Goal: Task Accomplishment & Management: Manage account settings

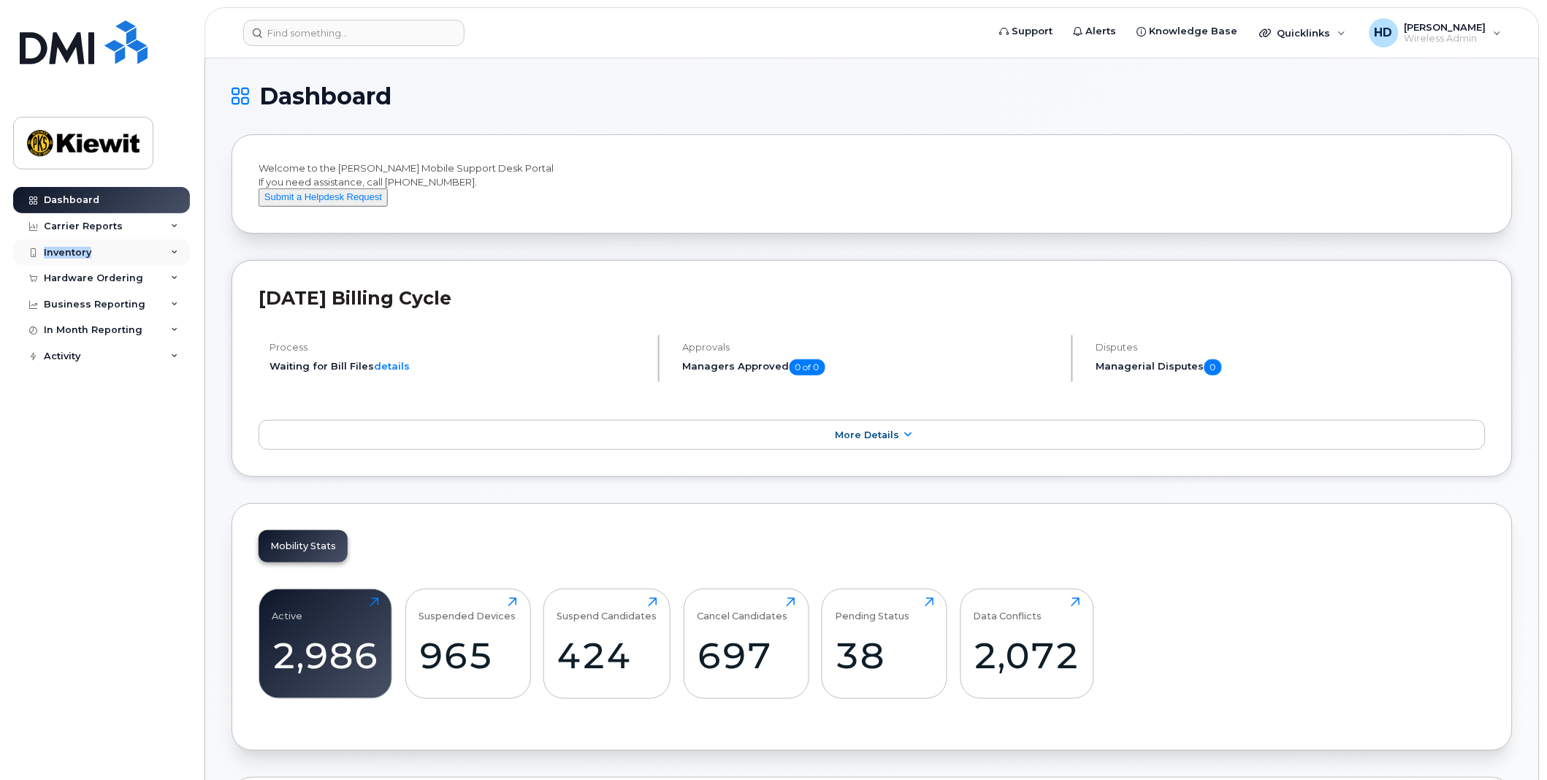
click at [173, 239] on div "Dashboard Carrier Reports Monthly Billing Data Daily Data Pooling Data Behavior…" at bounding box center [103, 472] width 180 height 571
click at [172, 250] on icon at bounding box center [174, 252] width 7 height 7
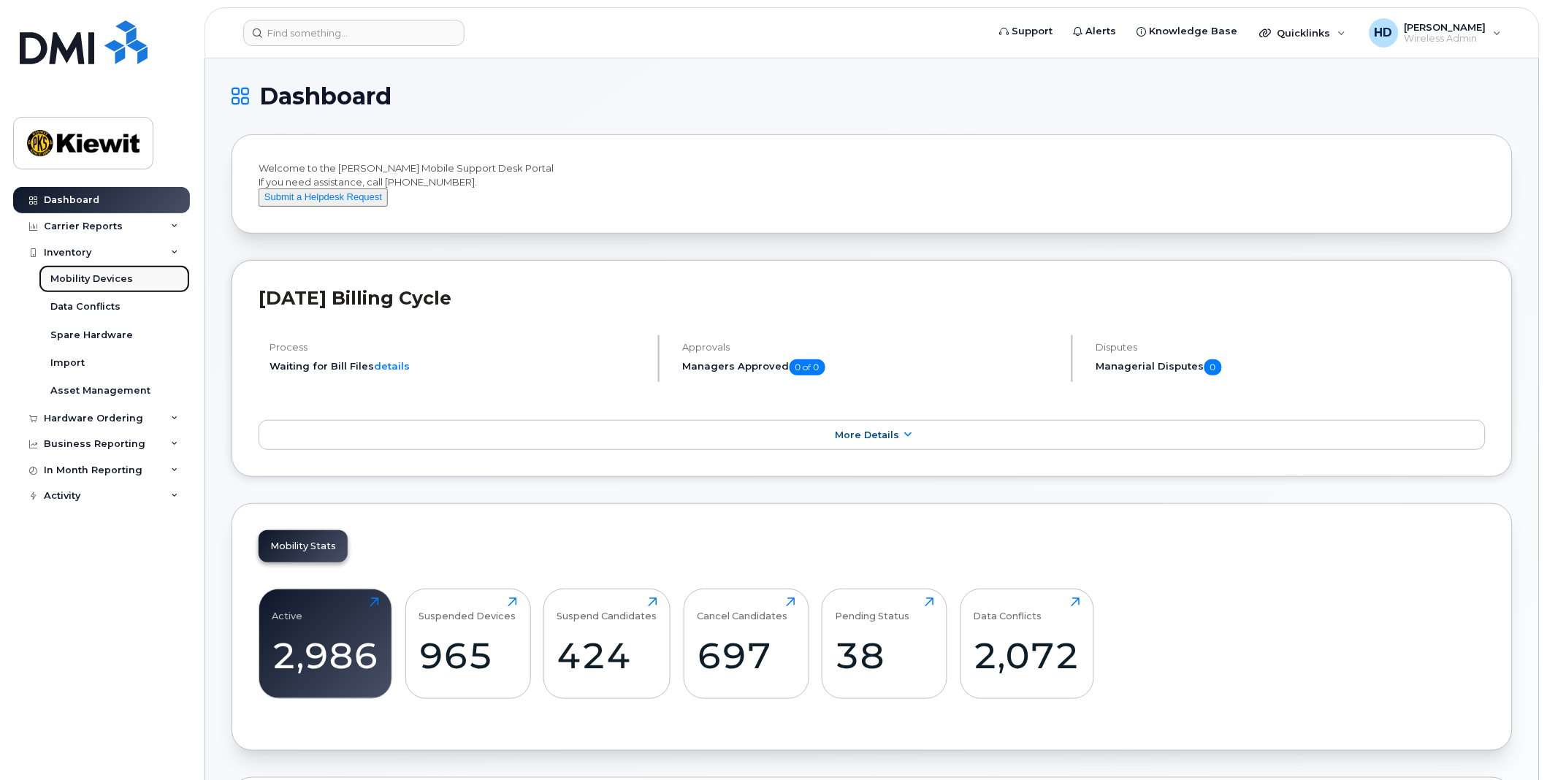
click at [128, 281] on div "Mobility Devices" at bounding box center [91, 278] width 83 height 13
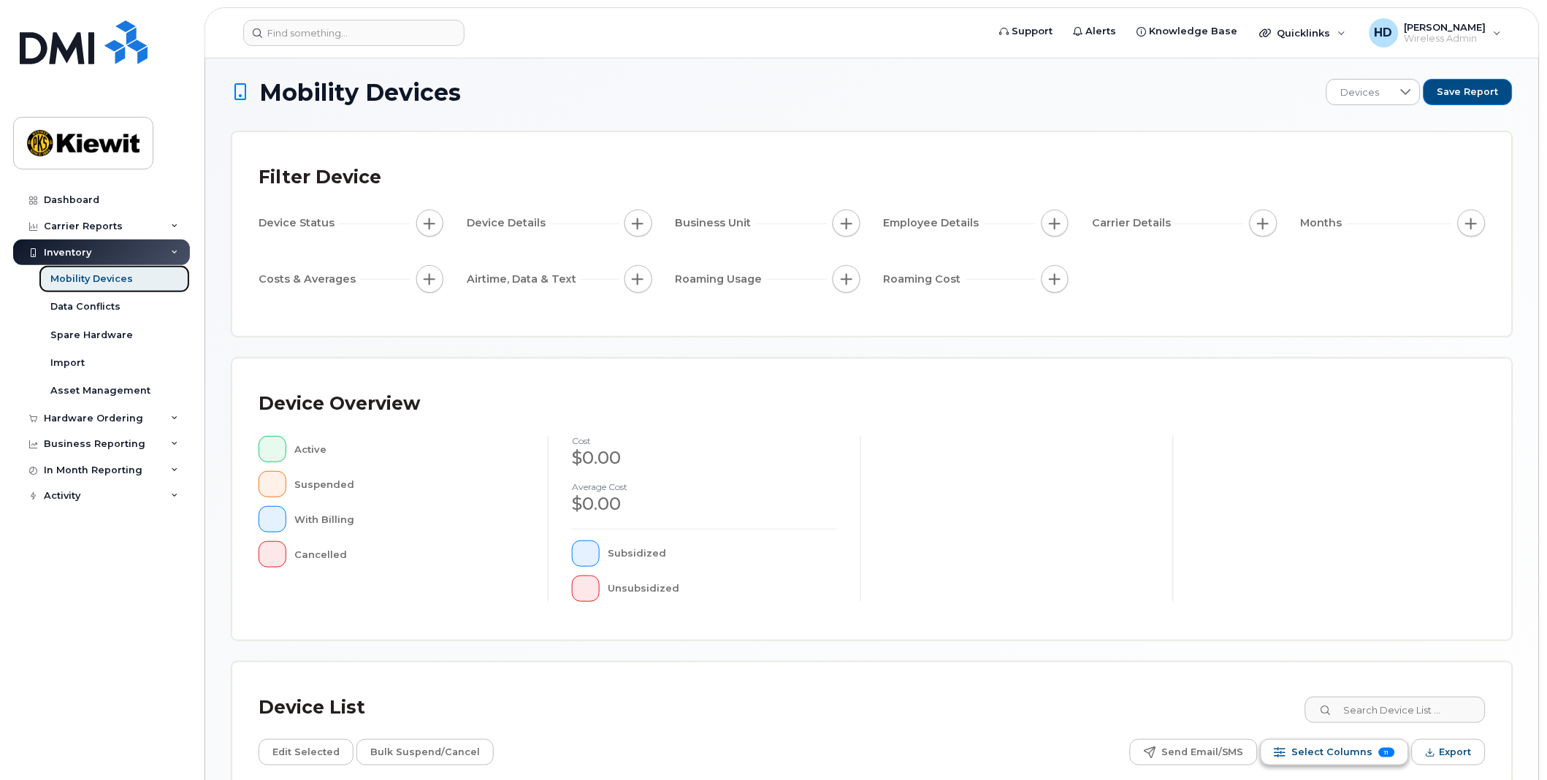
scroll to position [223, 0]
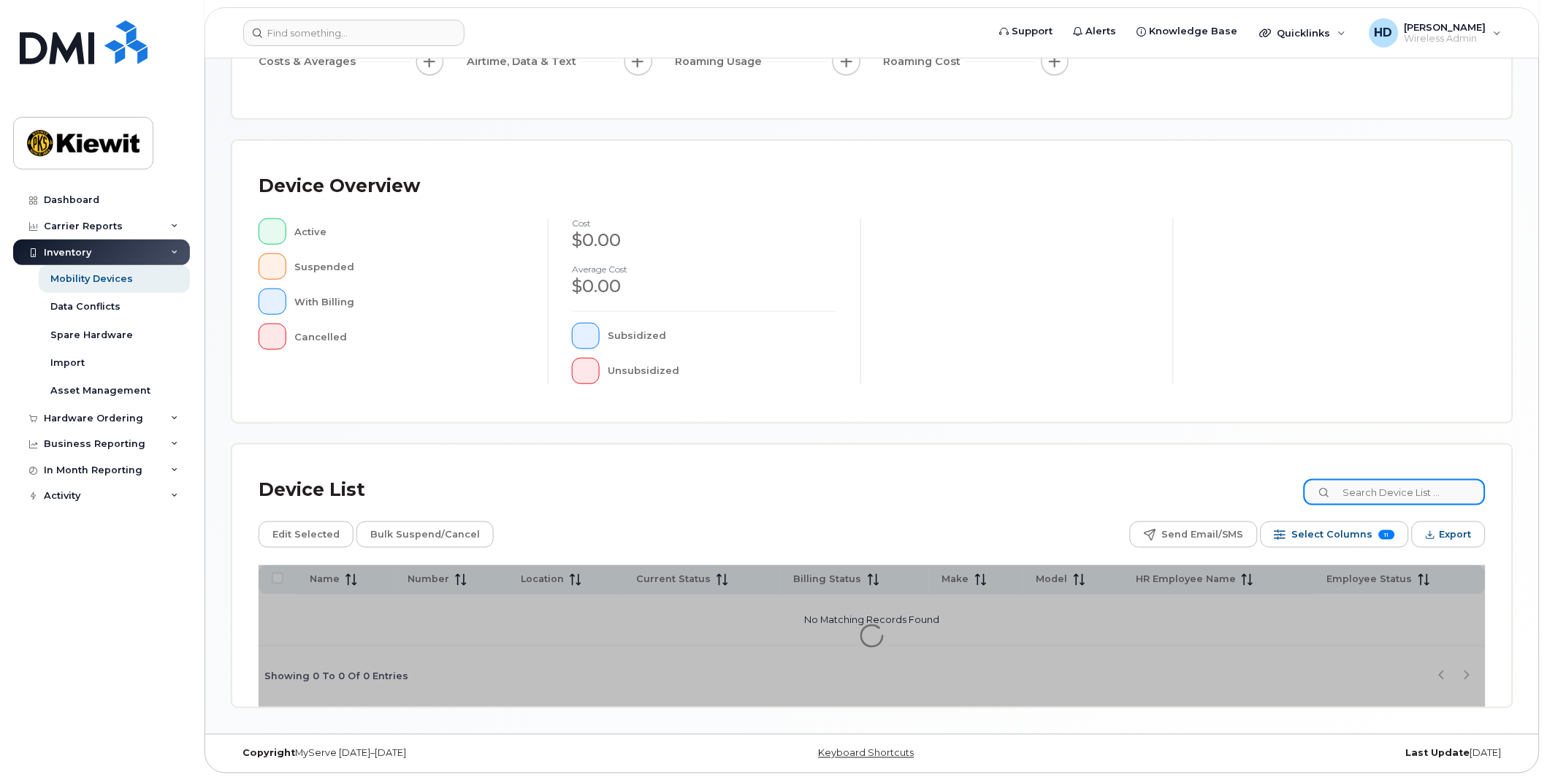
click at [1390, 497] on input at bounding box center [1395, 492] width 182 height 26
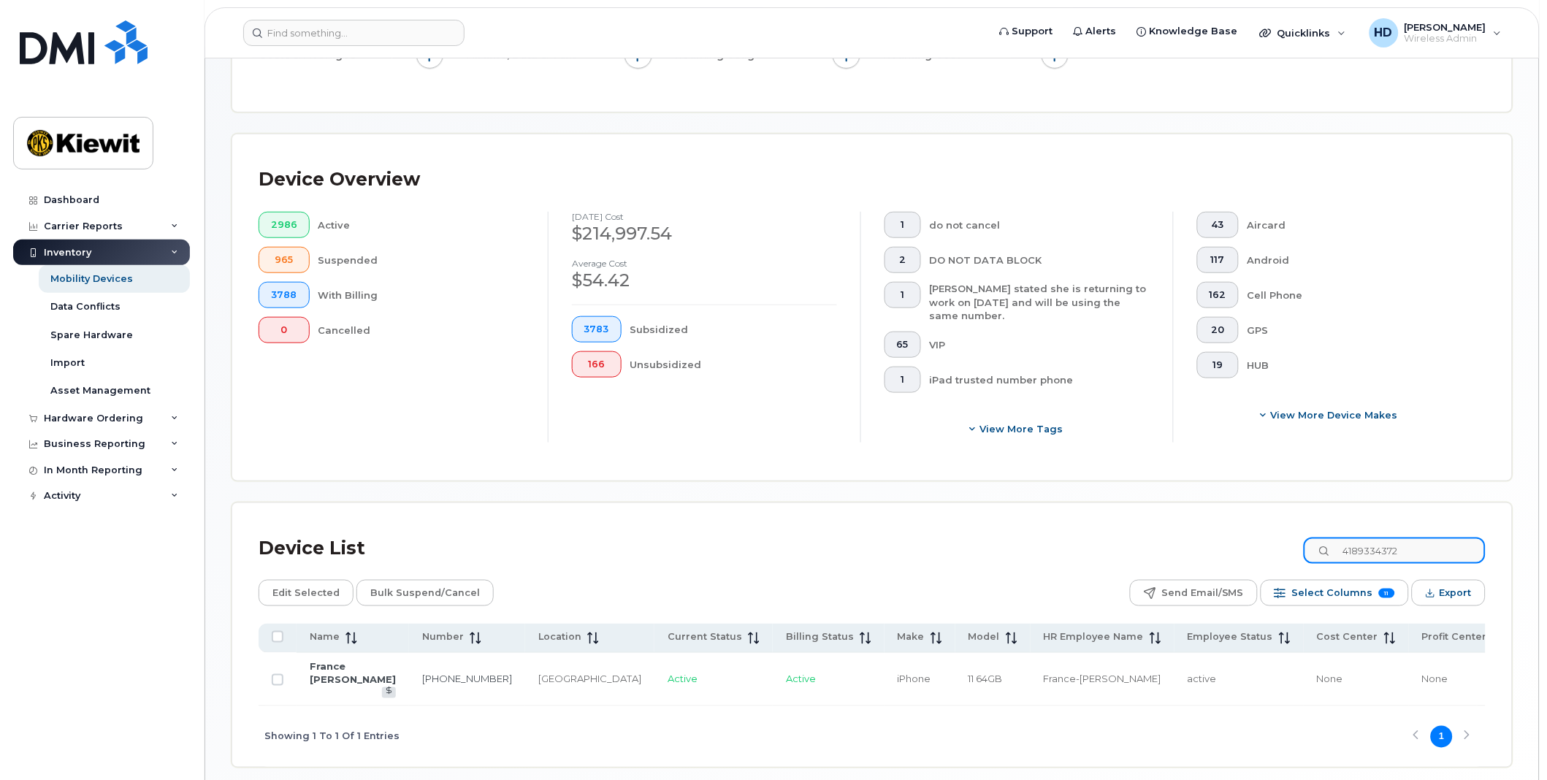
scroll to position [346, 0]
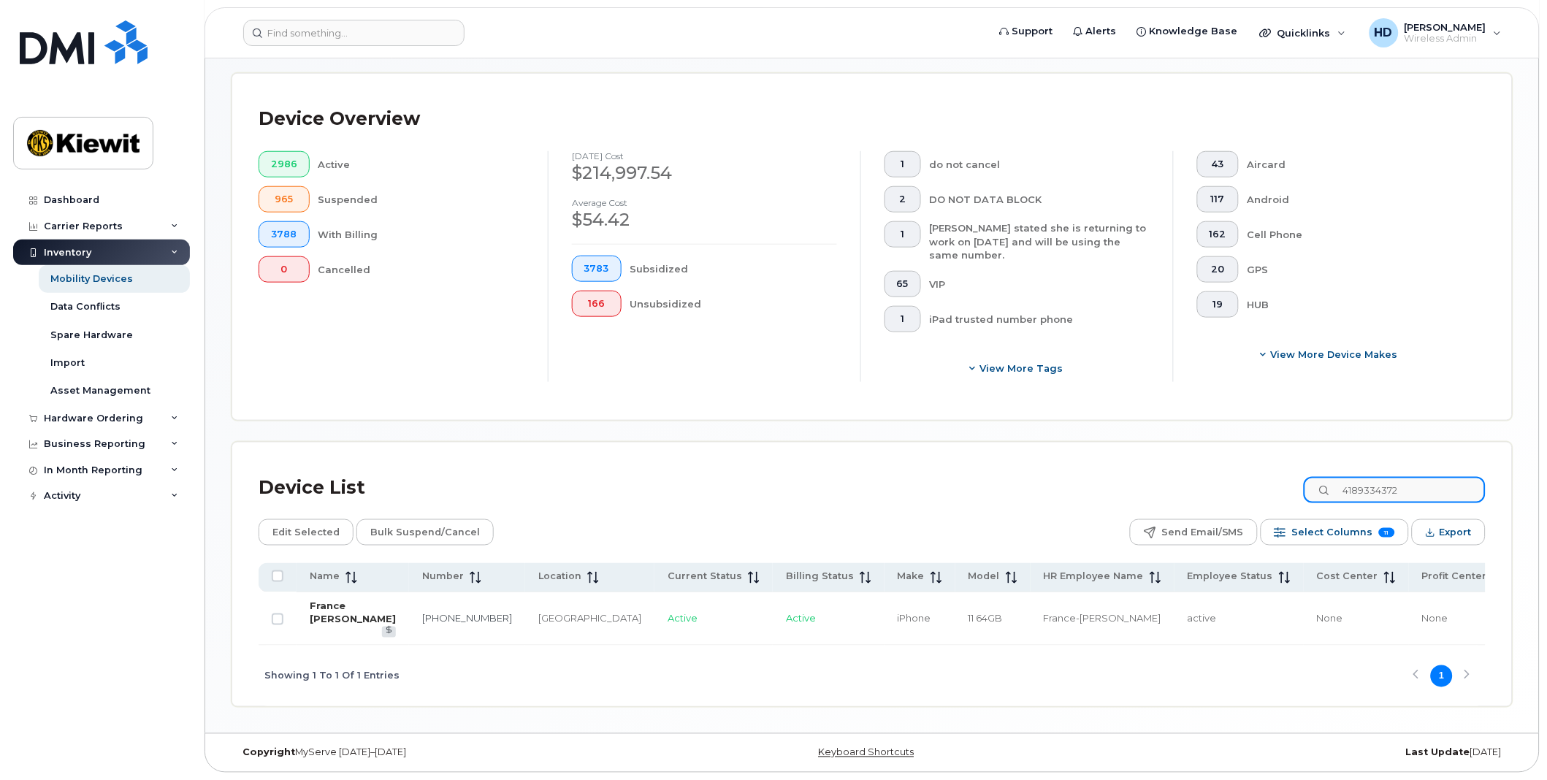
type input "4189334372"
click at [333, 600] on link "France Anne Maegerli" at bounding box center [353, 613] width 86 height 26
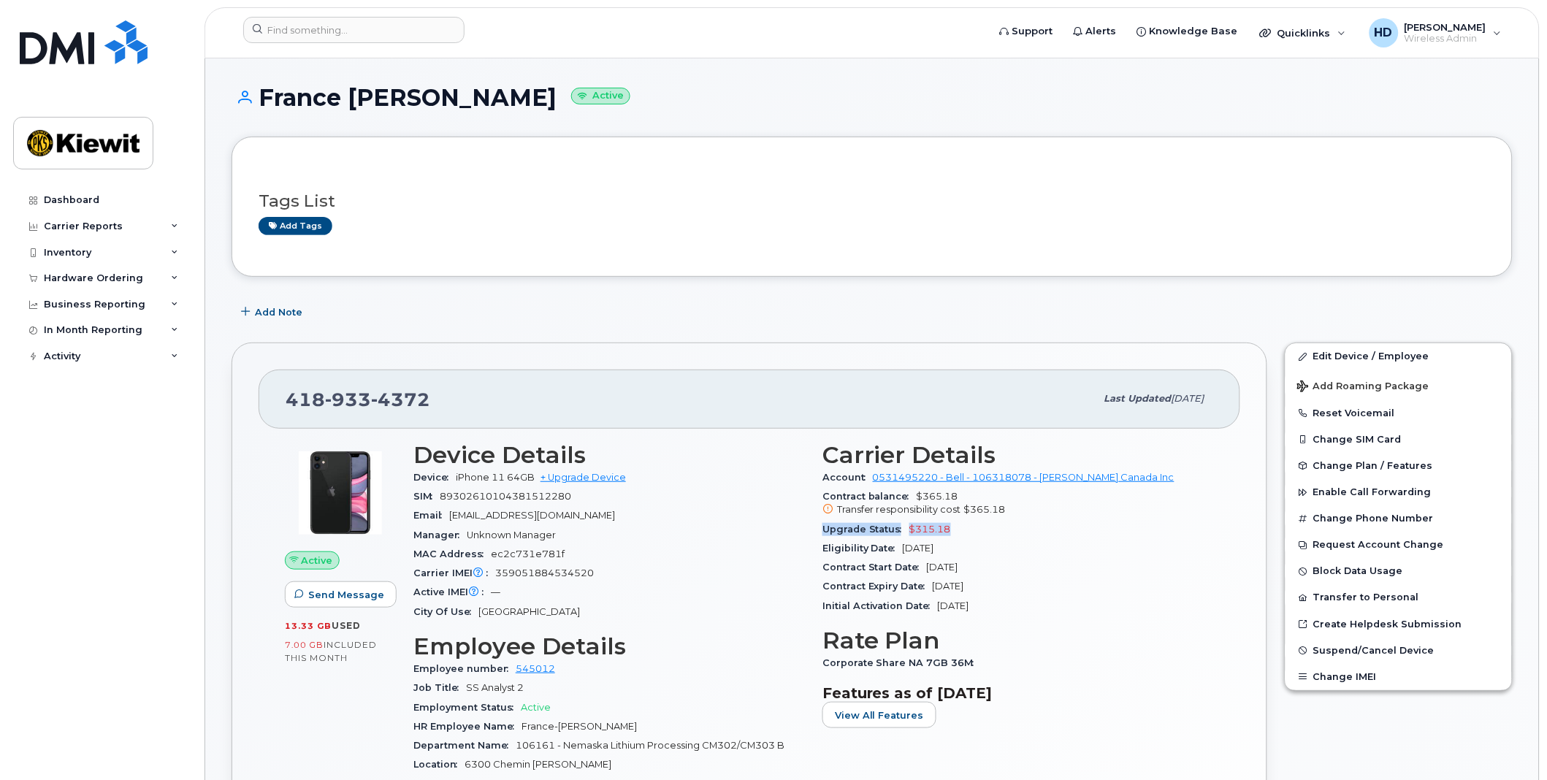
drag, startPoint x: 967, startPoint y: 527, endPoint x: 825, endPoint y: 535, distance: 141.9
click at [825, 535] on div "Upgrade Status $315.18" at bounding box center [1017, 529] width 391 height 19
click at [1025, 556] on div "Eligibility Date Feb 22, 2026" at bounding box center [1017, 548] width 391 height 19
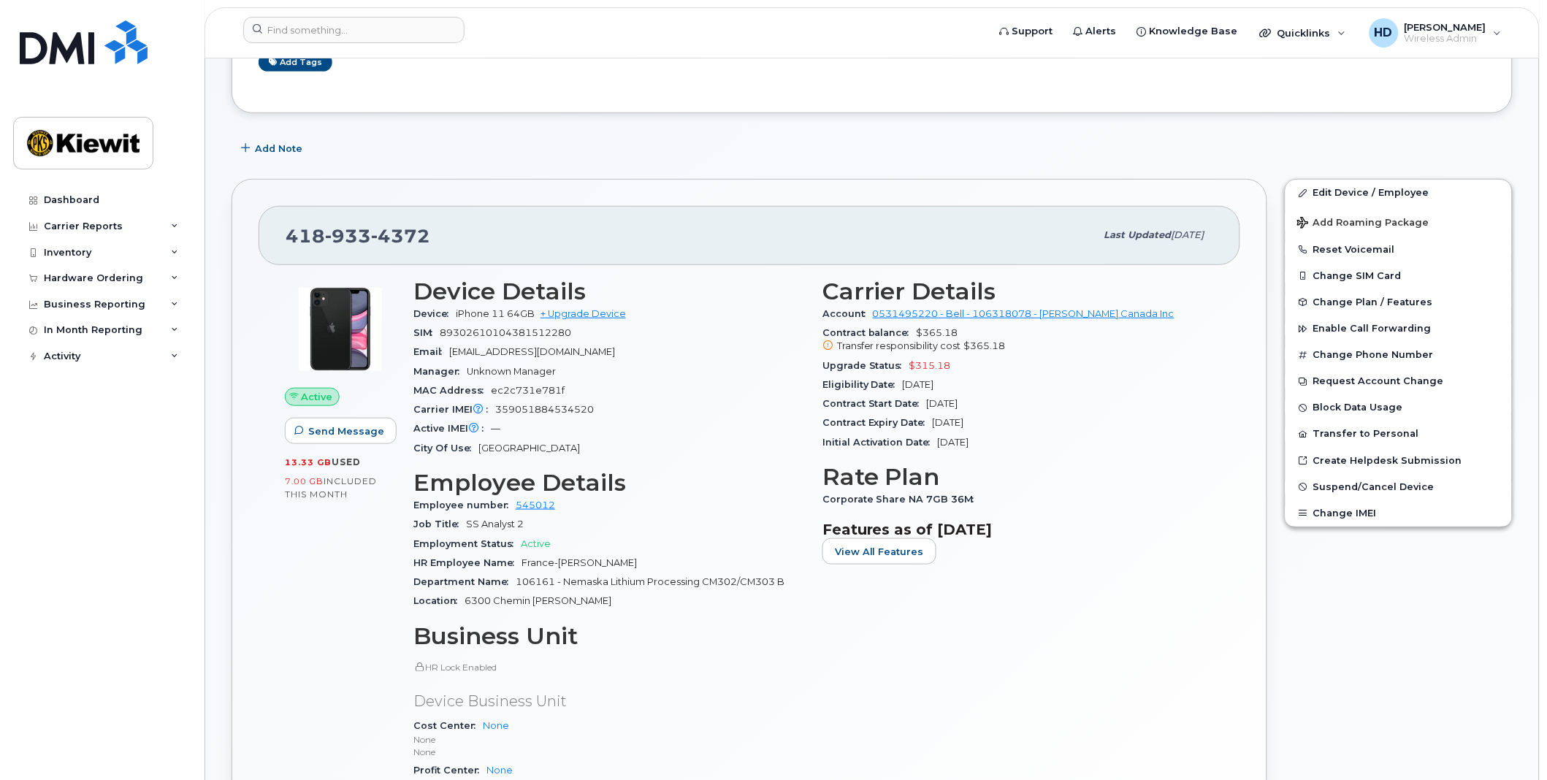
scroll to position [162, 0]
drag, startPoint x: 977, startPoint y: 383, endPoint x: 901, endPoint y: 392, distance: 76.5
click at [901, 392] on div "Eligibility Date Feb 22, 2026" at bounding box center [1017, 386] width 391 height 19
click at [1347, 195] on link "Edit Device / Employee" at bounding box center [1398, 194] width 226 height 26
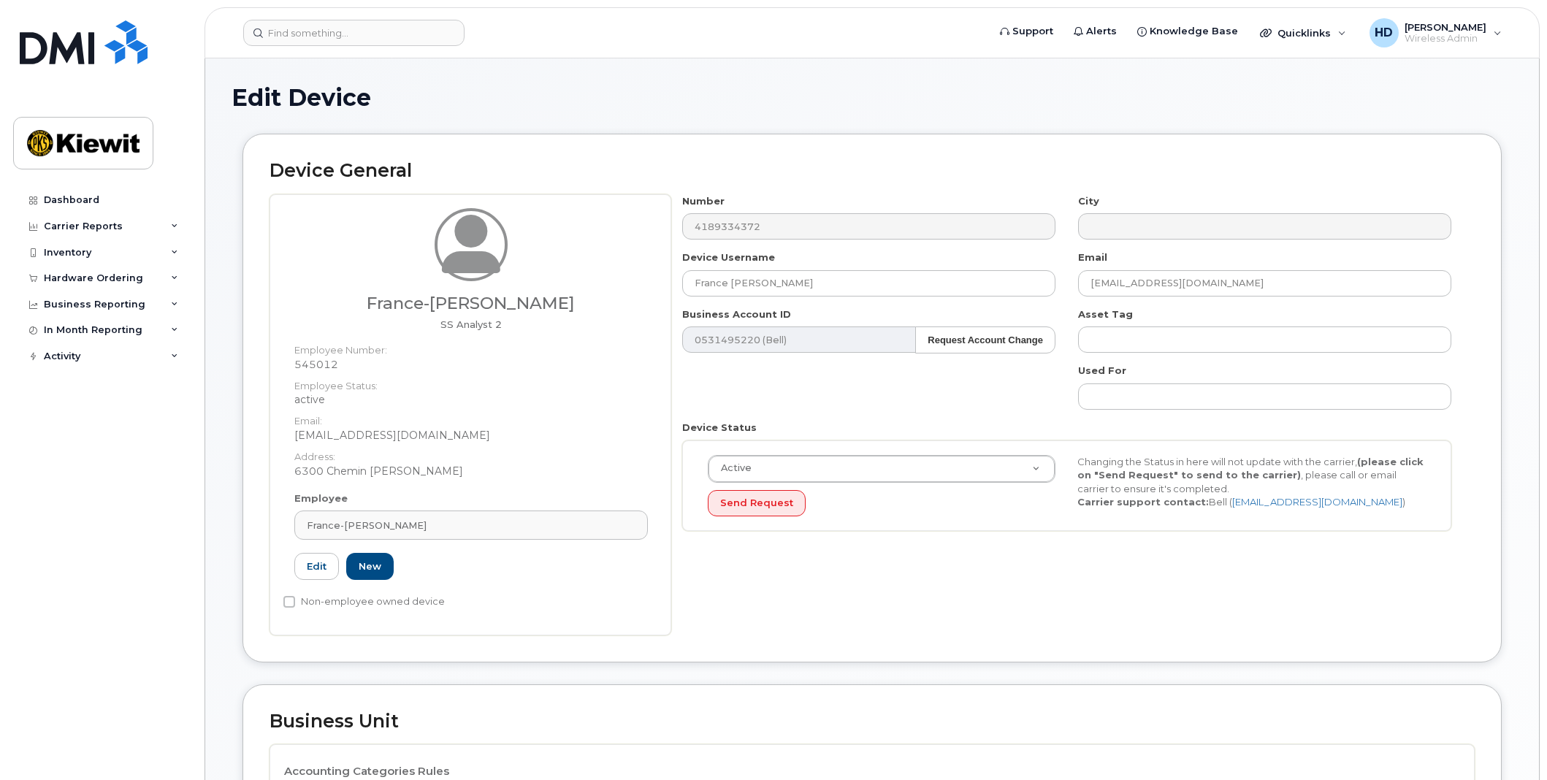
select select "14059"
click at [440, 519] on div "France-Anne Maegerli" at bounding box center [471, 525] width 329 height 14
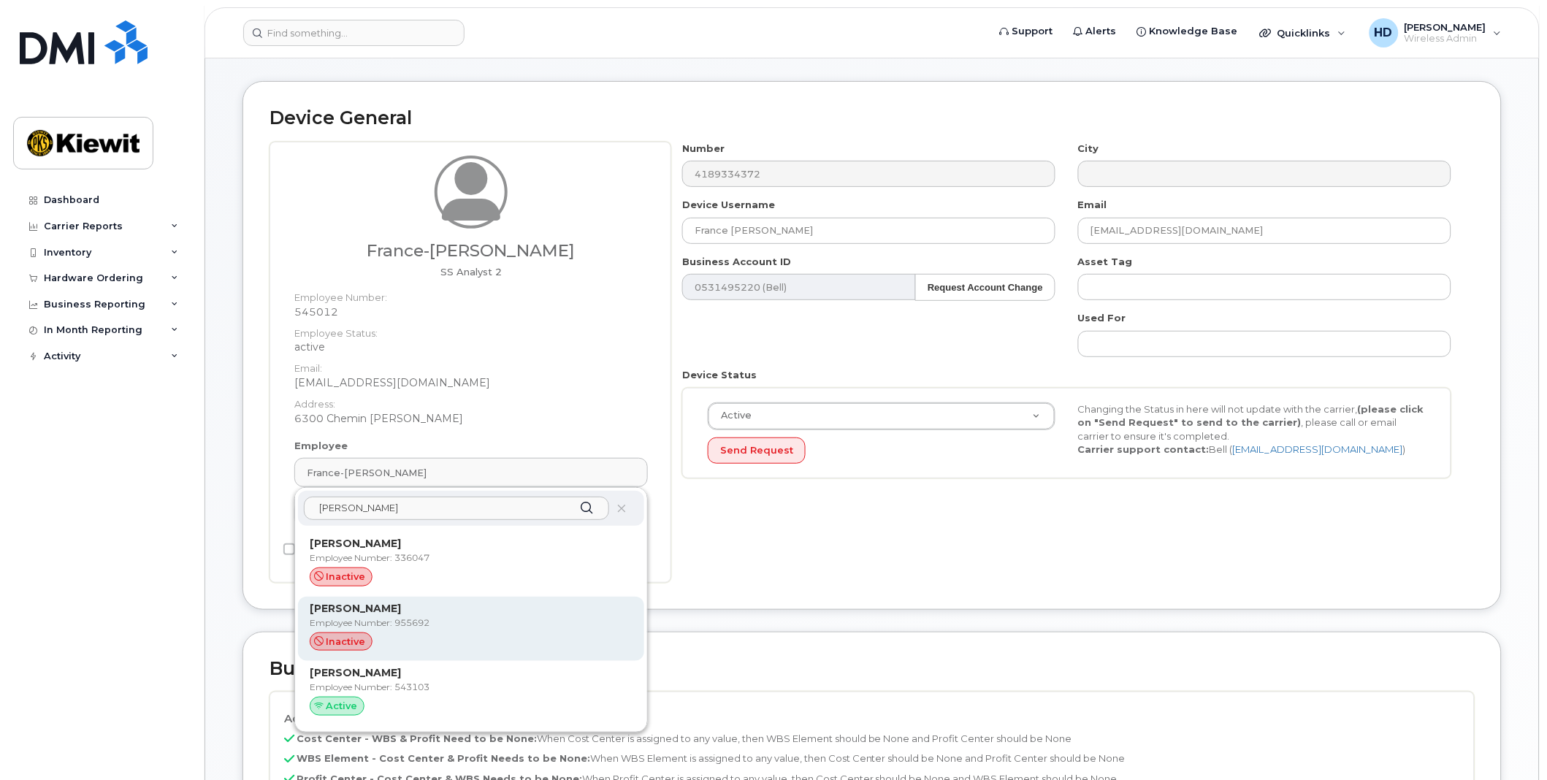
scroll to position [81, 0]
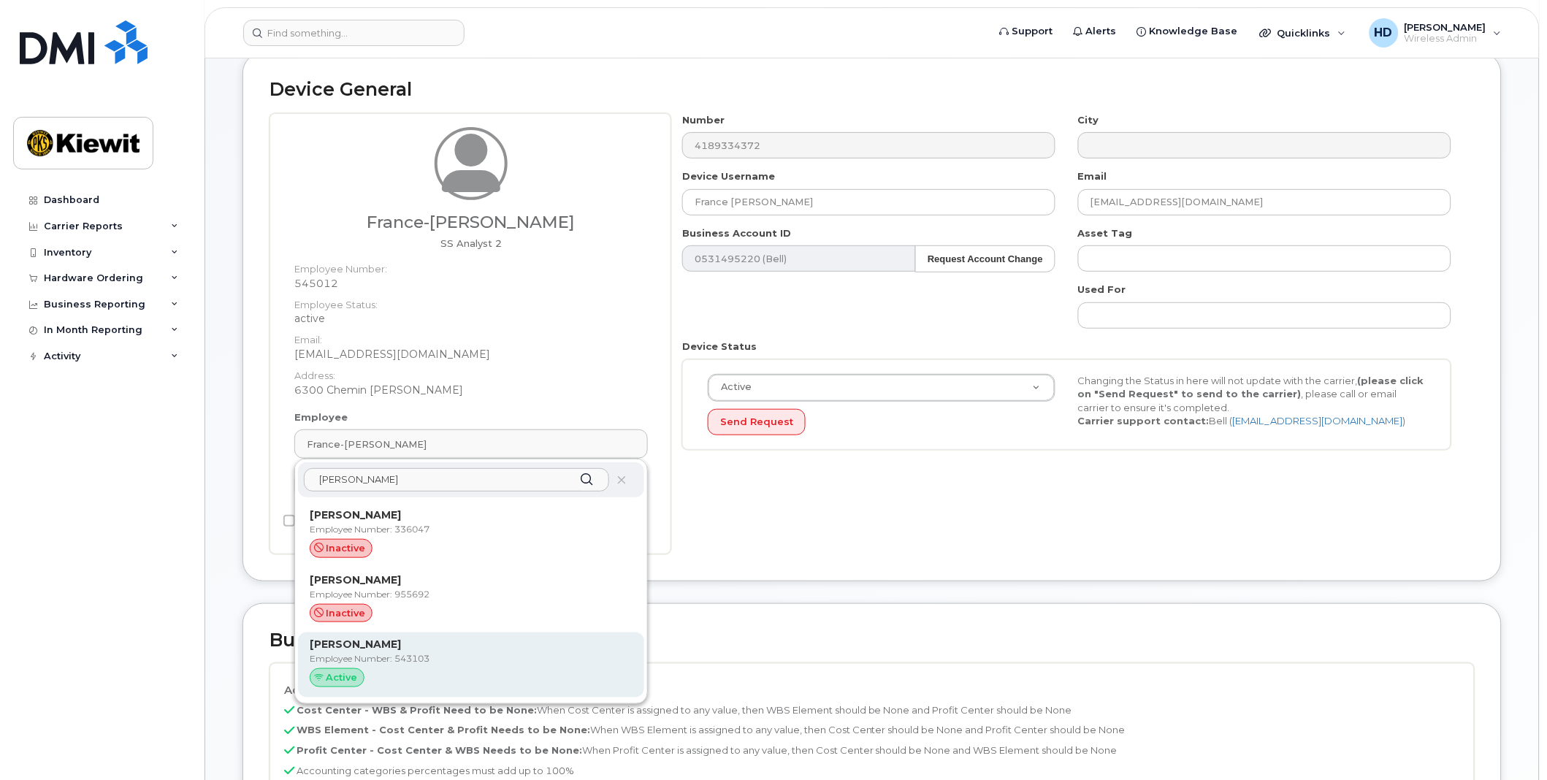
type input "andre bour"
click at [394, 654] on p "Employee Number: 543103" at bounding box center [471, 658] width 323 height 13
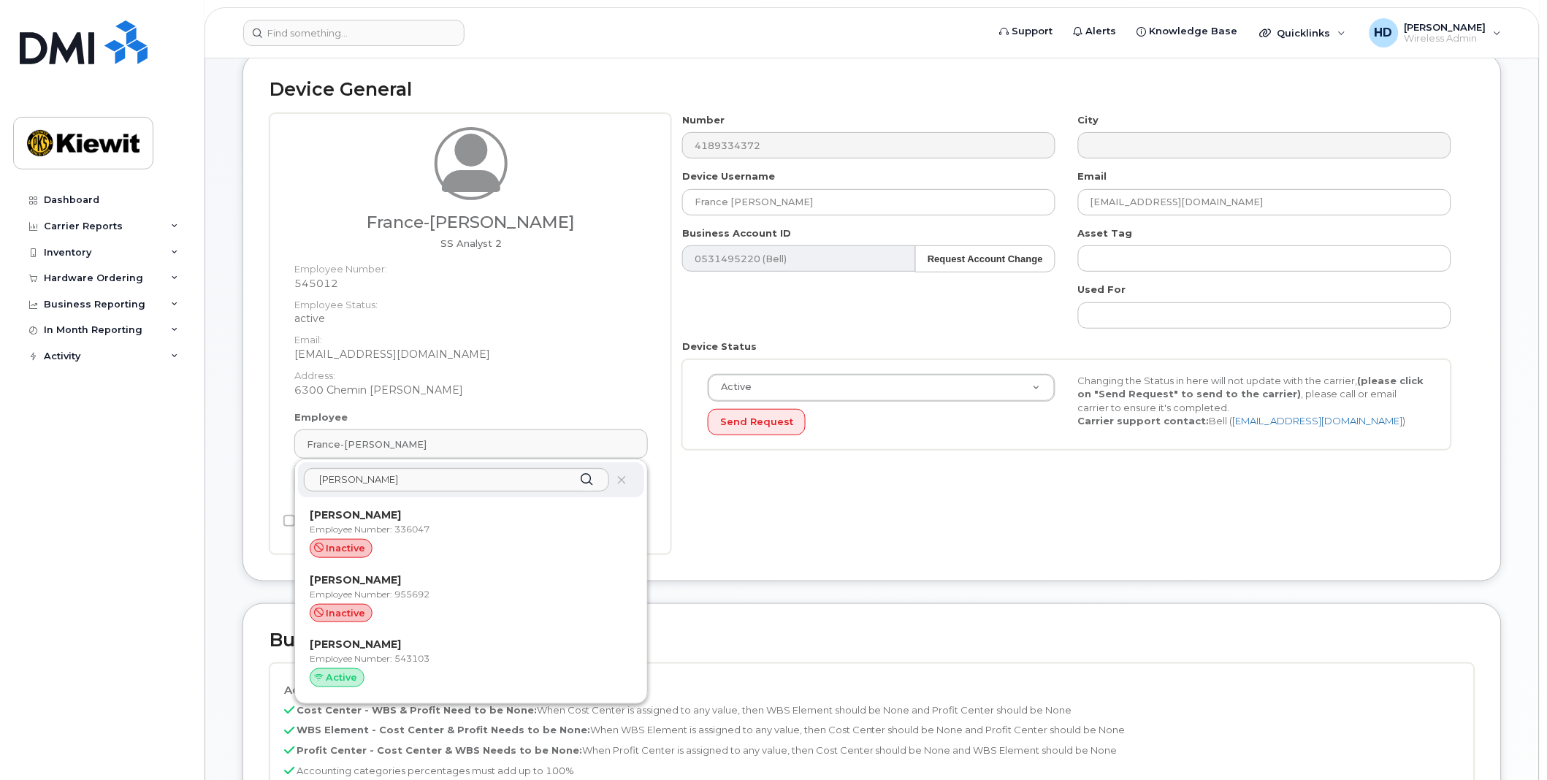
type input "543103"
type input "Andre Bourgeois"
type input "andre.bourgeois2@ganotec.com"
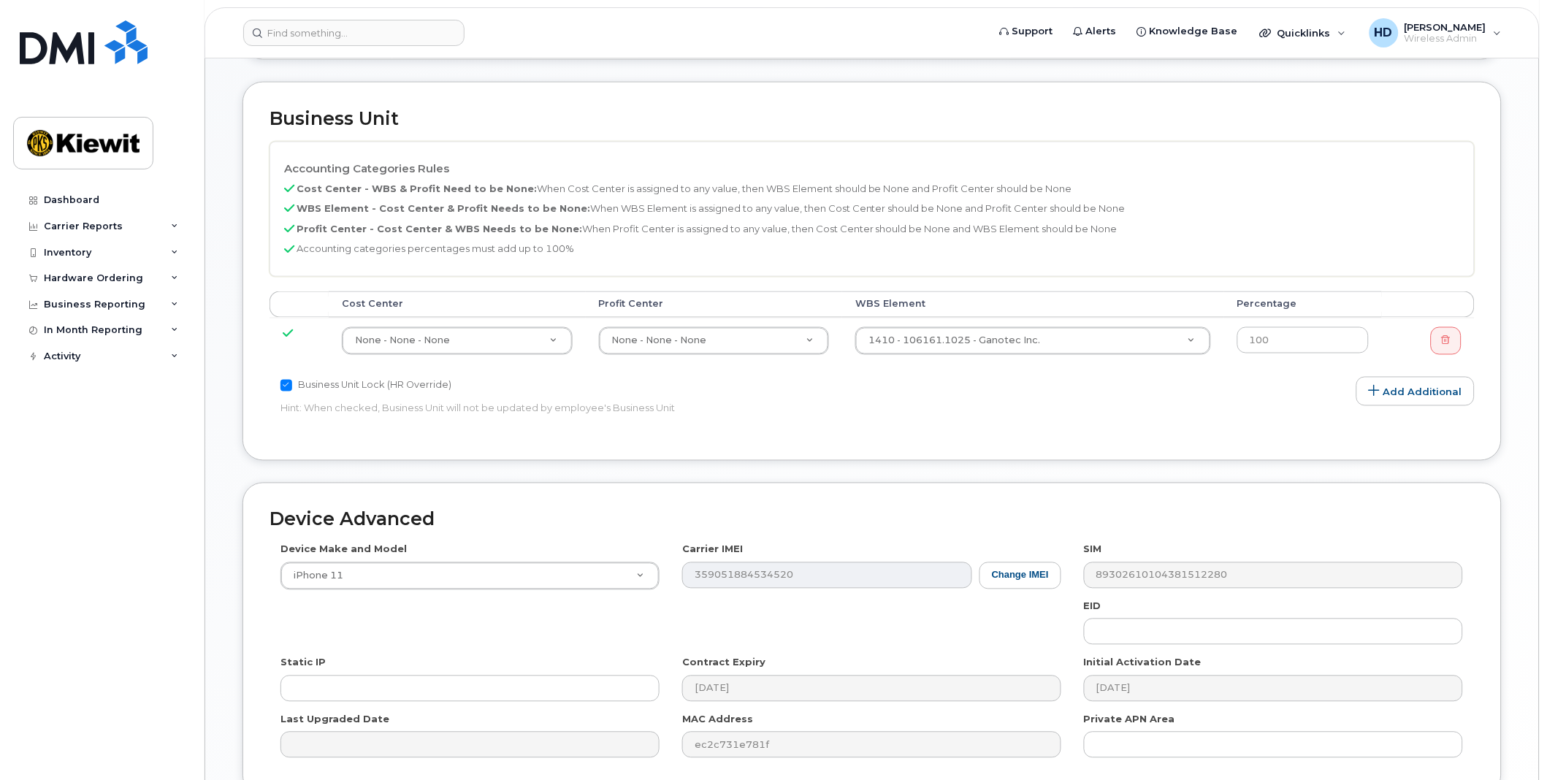
scroll to position [648, 0]
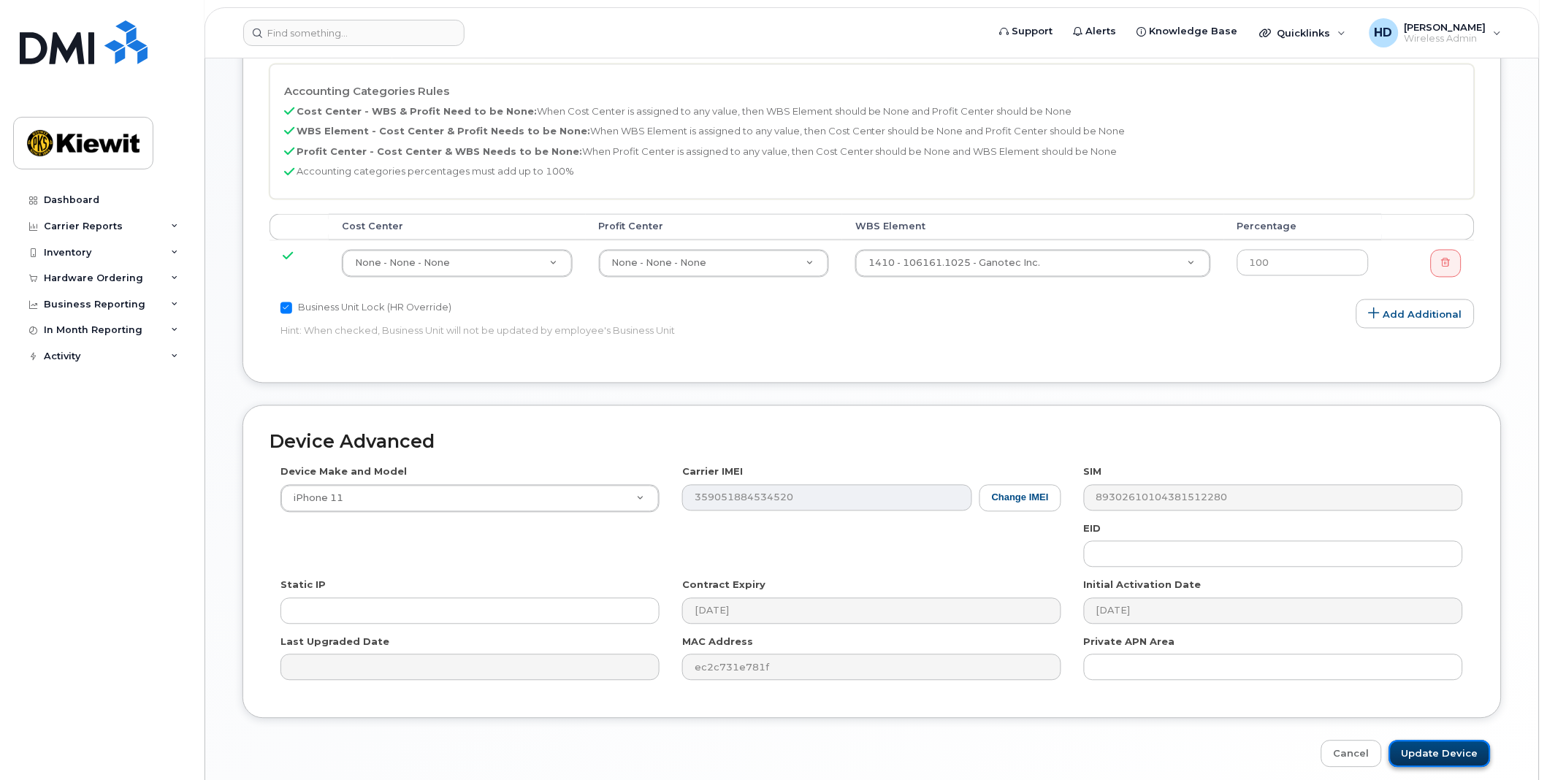
click at [1446, 748] on input "Update Device" at bounding box center [1440, 754] width 102 height 27
type input "Saving..."
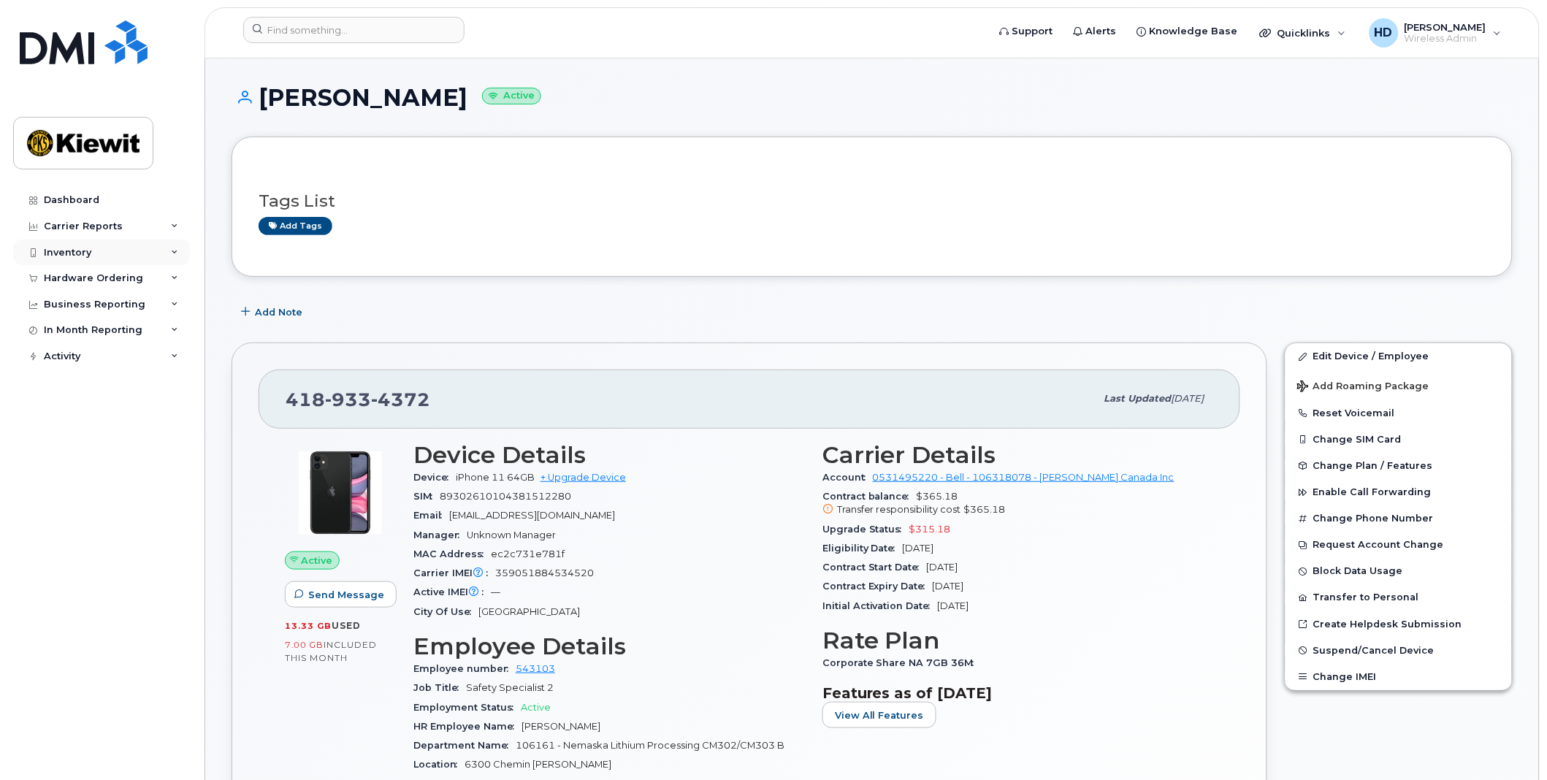
click at [177, 252] on icon at bounding box center [174, 252] width 7 height 7
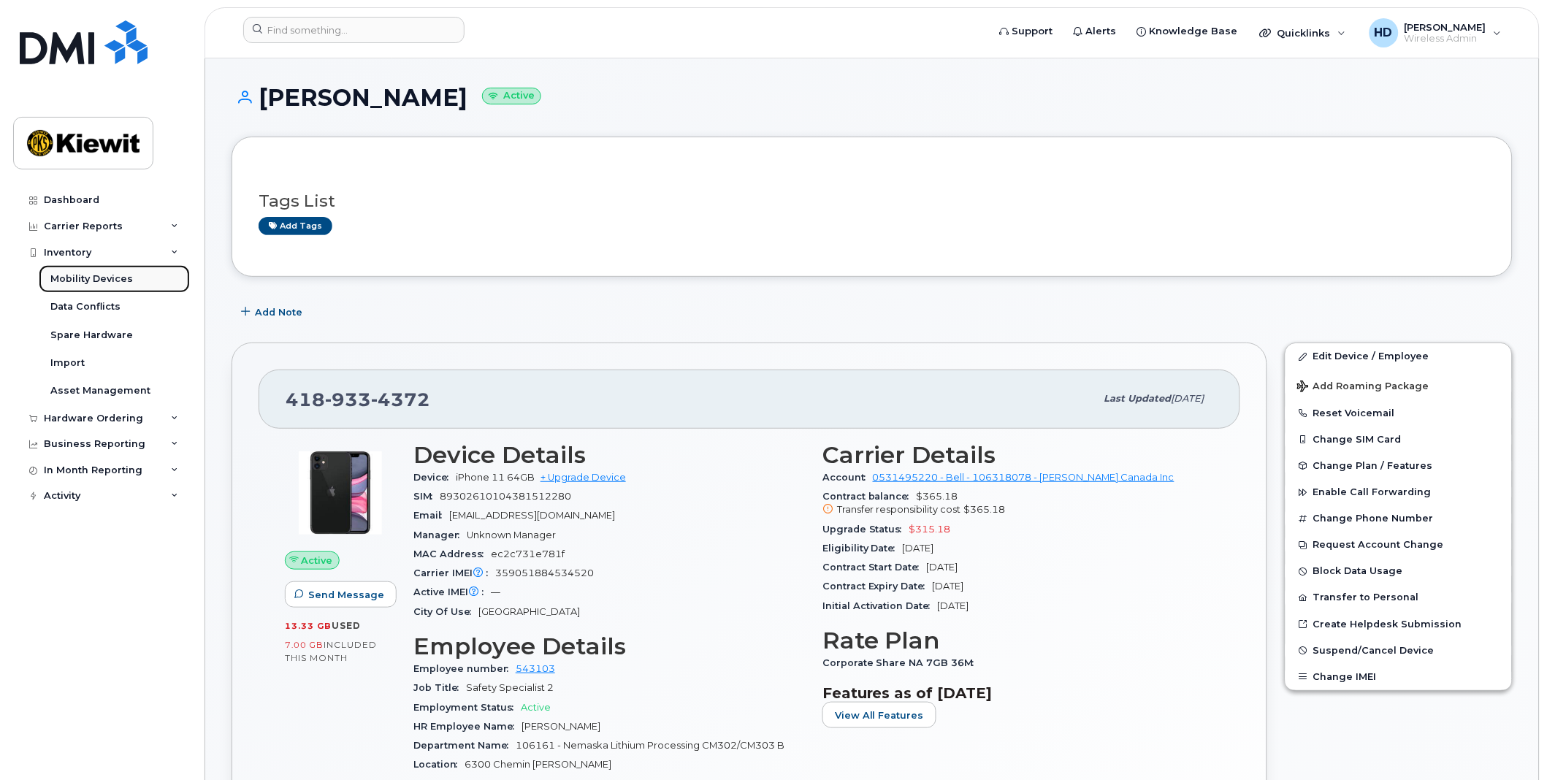
click at [111, 279] on div "Mobility Devices" at bounding box center [91, 278] width 83 height 13
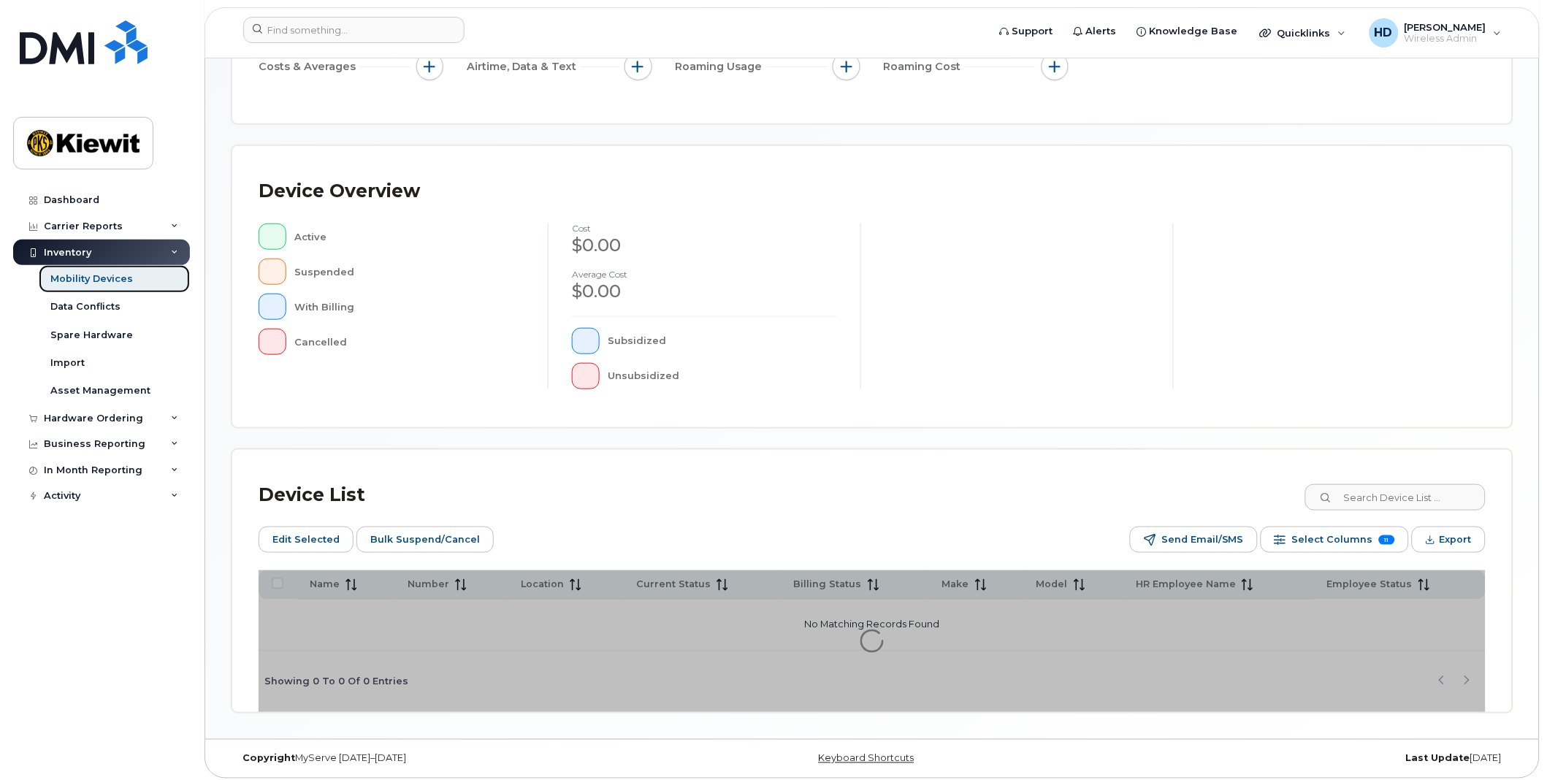
scroll to position [250, 0]
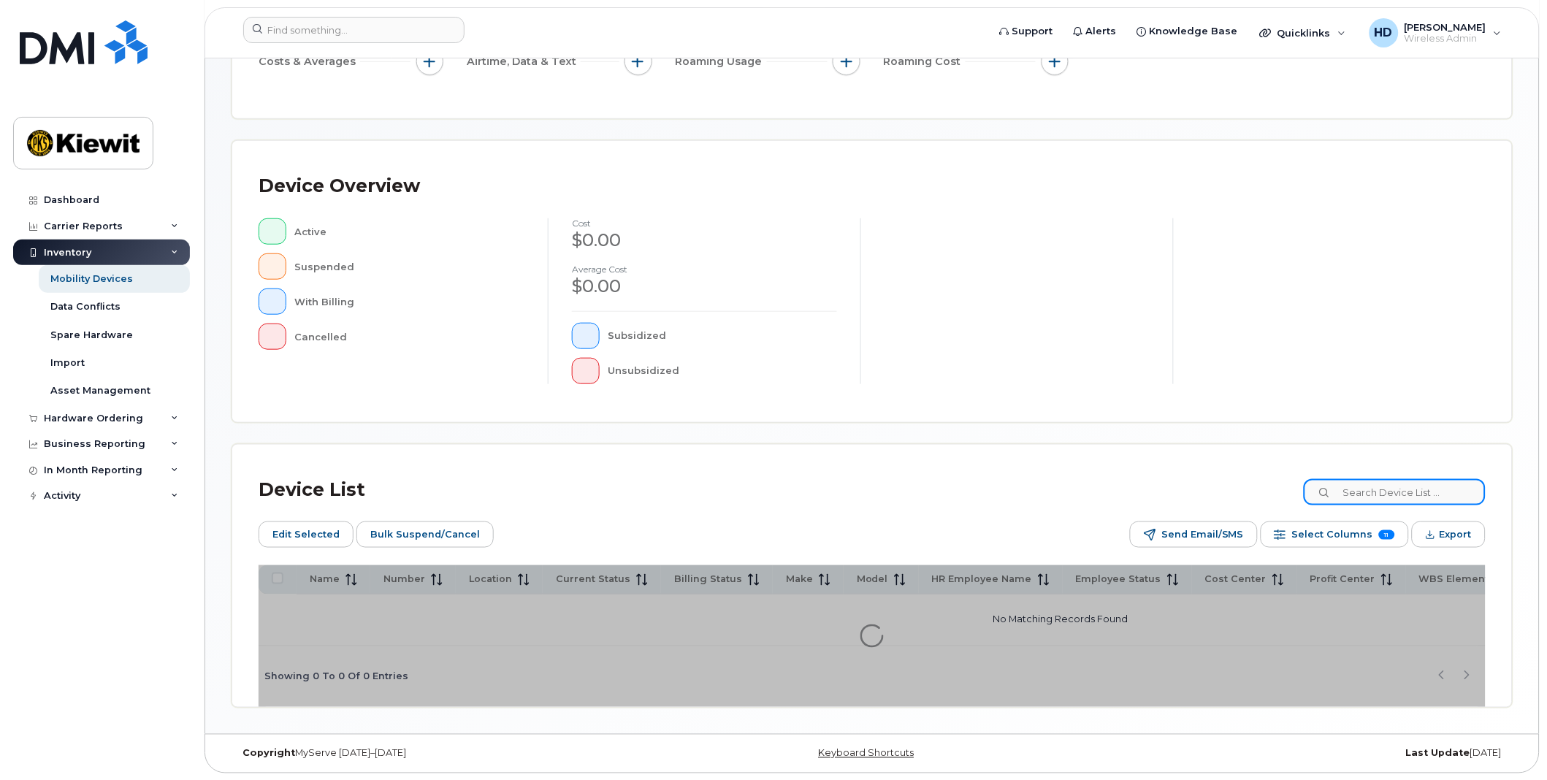
click at [1399, 495] on input at bounding box center [1395, 492] width 182 height 26
click at [1396, 491] on input at bounding box center [1395, 492] width 182 height 26
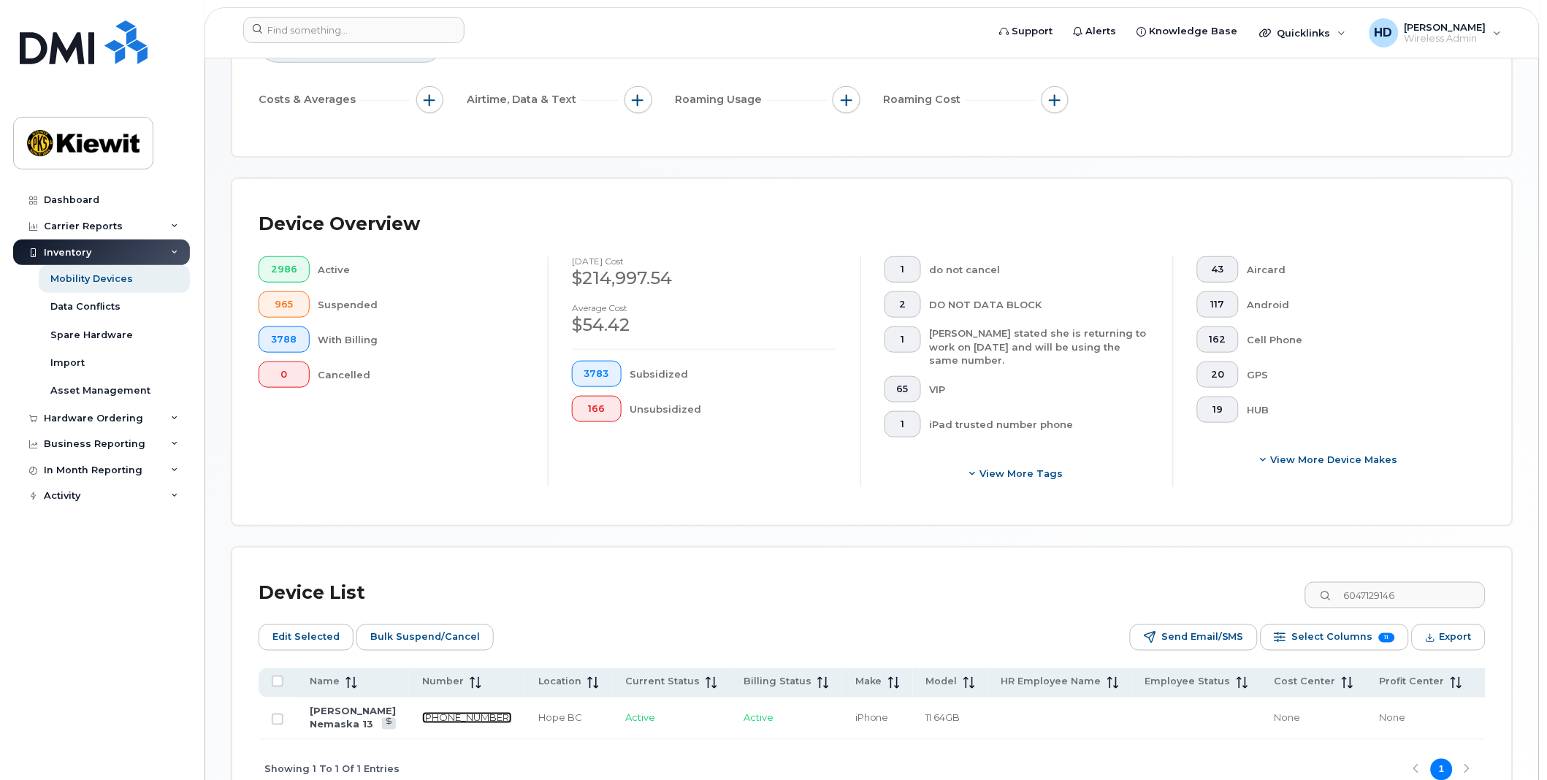
click at [422, 719] on link "604-712-9146" at bounding box center [467, 718] width 90 height 12
drag, startPoint x: 1342, startPoint y: 601, endPoint x: 1252, endPoint y: 586, distance: 91.0
click at [1250, 589] on div "Device List 6047129146" at bounding box center [872, 593] width 1227 height 38
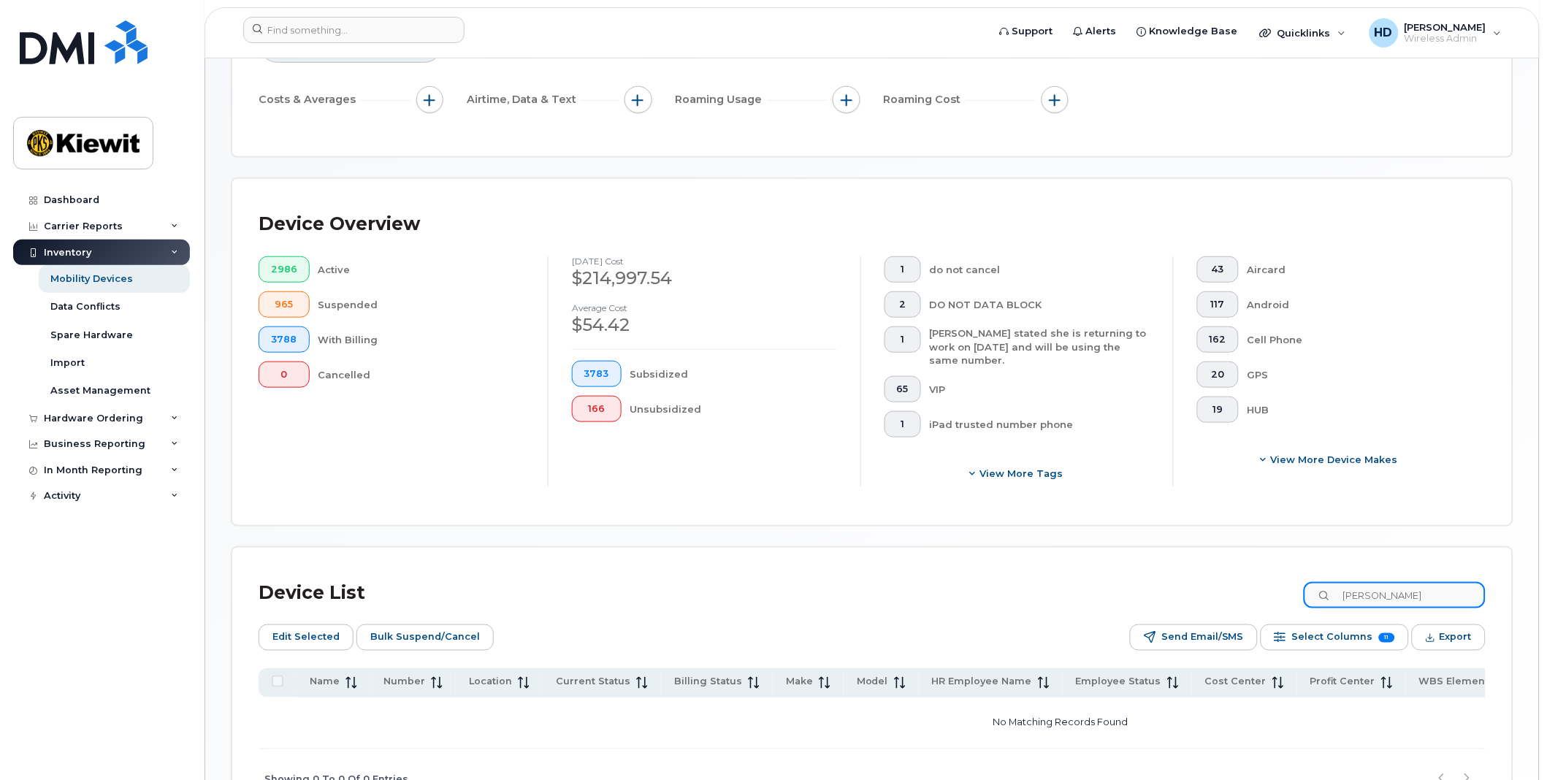
drag, startPoint x: 1428, startPoint y: 597, endPoint x: 1254, endPoint y: 578, distance: 175.6
click at [1254, 578] on div "Device List marco jolin" at bounding box center [872, 593] width 1227 height 38
type input "3435768593"
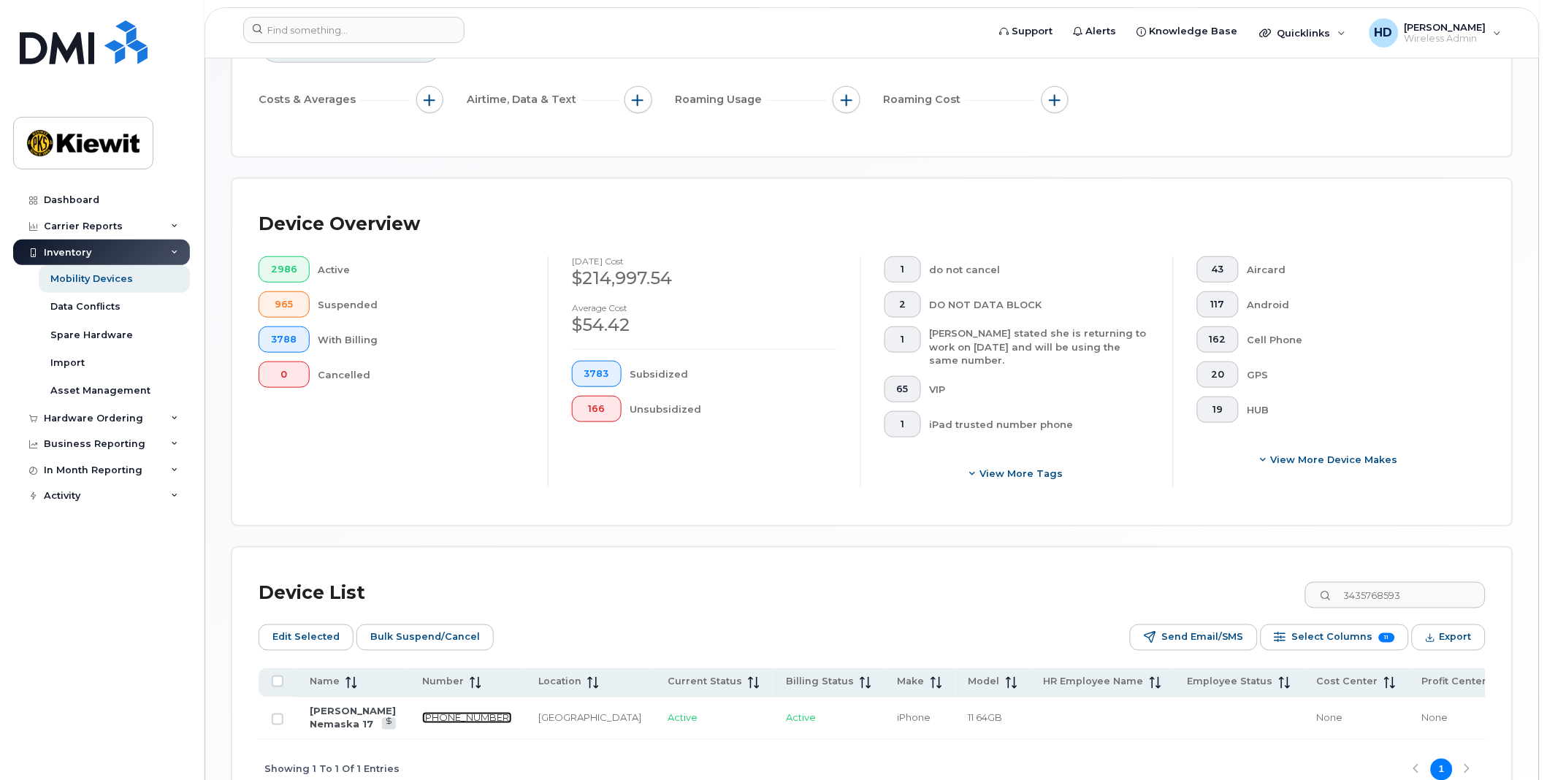
click at [422, 718] on link "343-576-8593" at bounding box center [467, 718] width 90 height 12
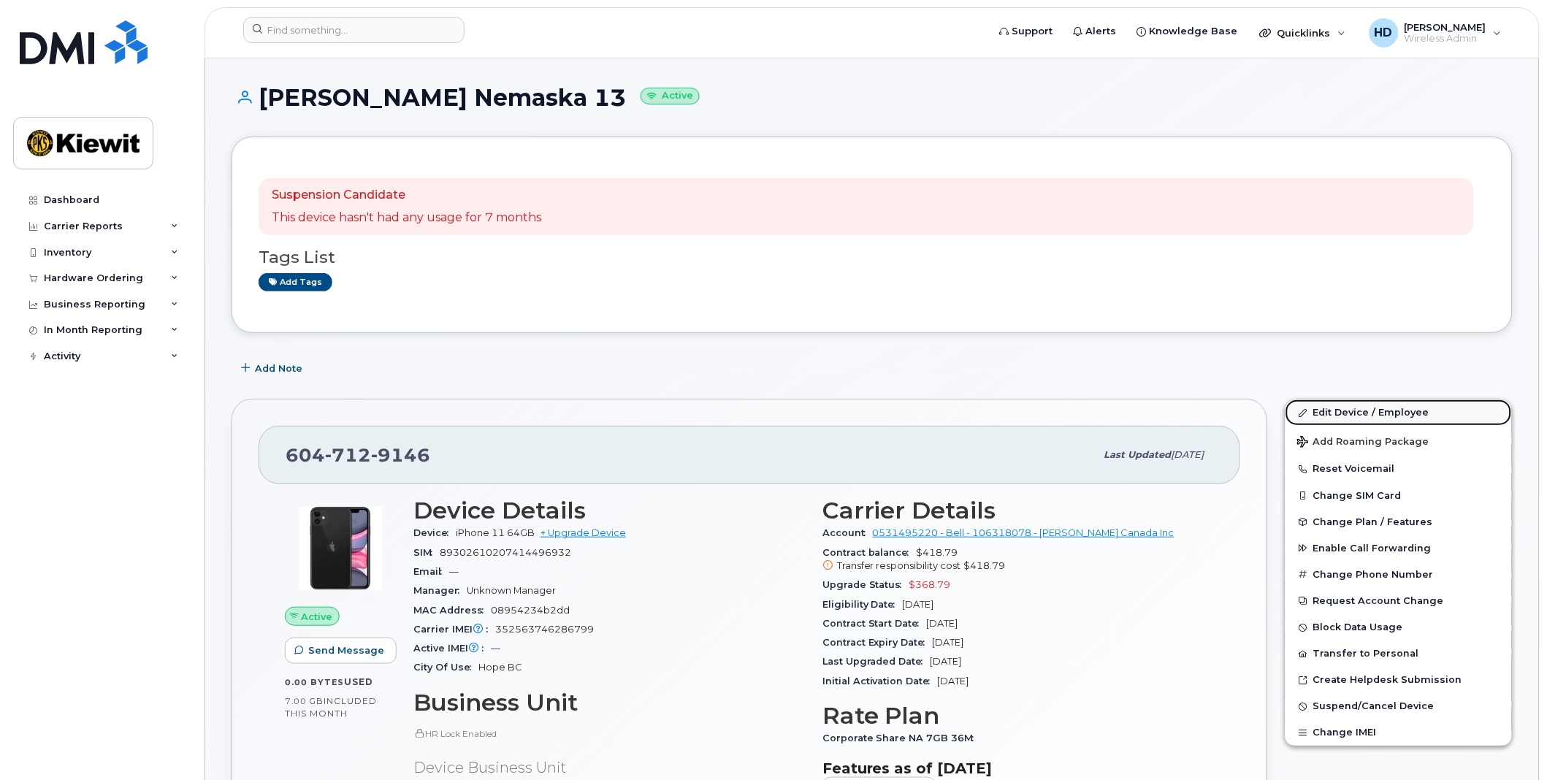
click at [1369, 418] on link "Edit Device / Employee" at bounding box center [1398, 412] width 226 height 26
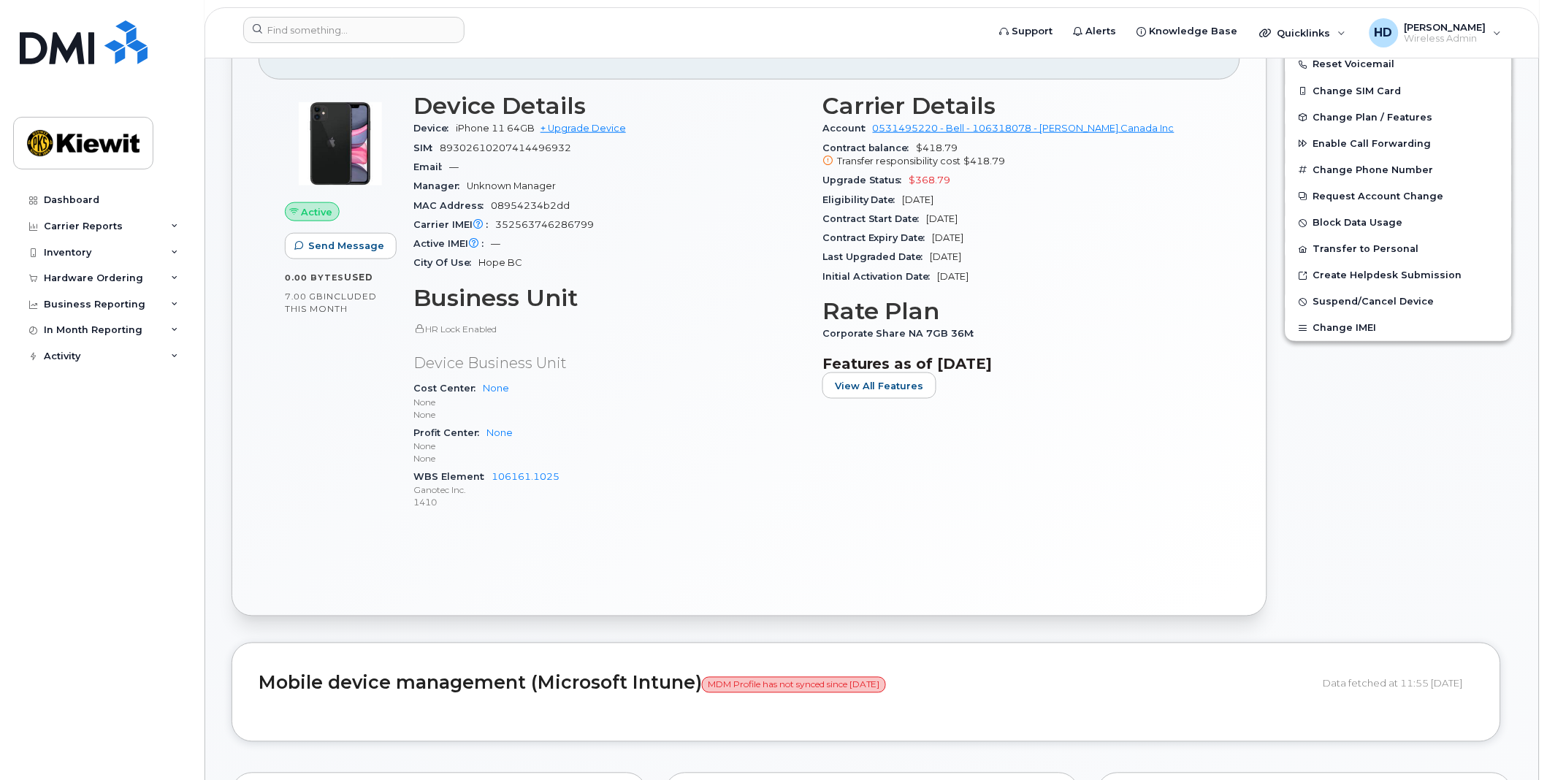
scroll to position [405, 0]
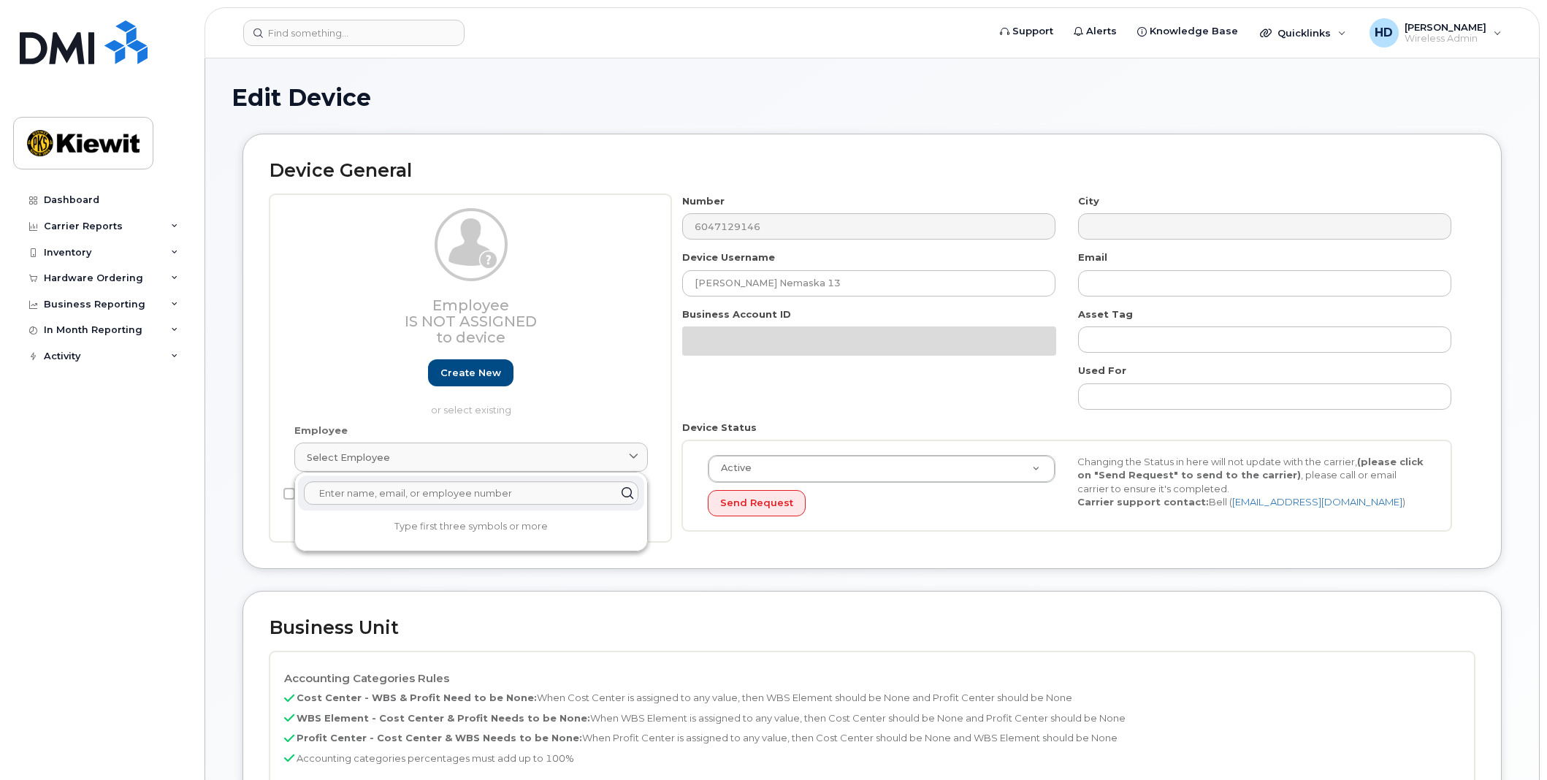
select select "14059"
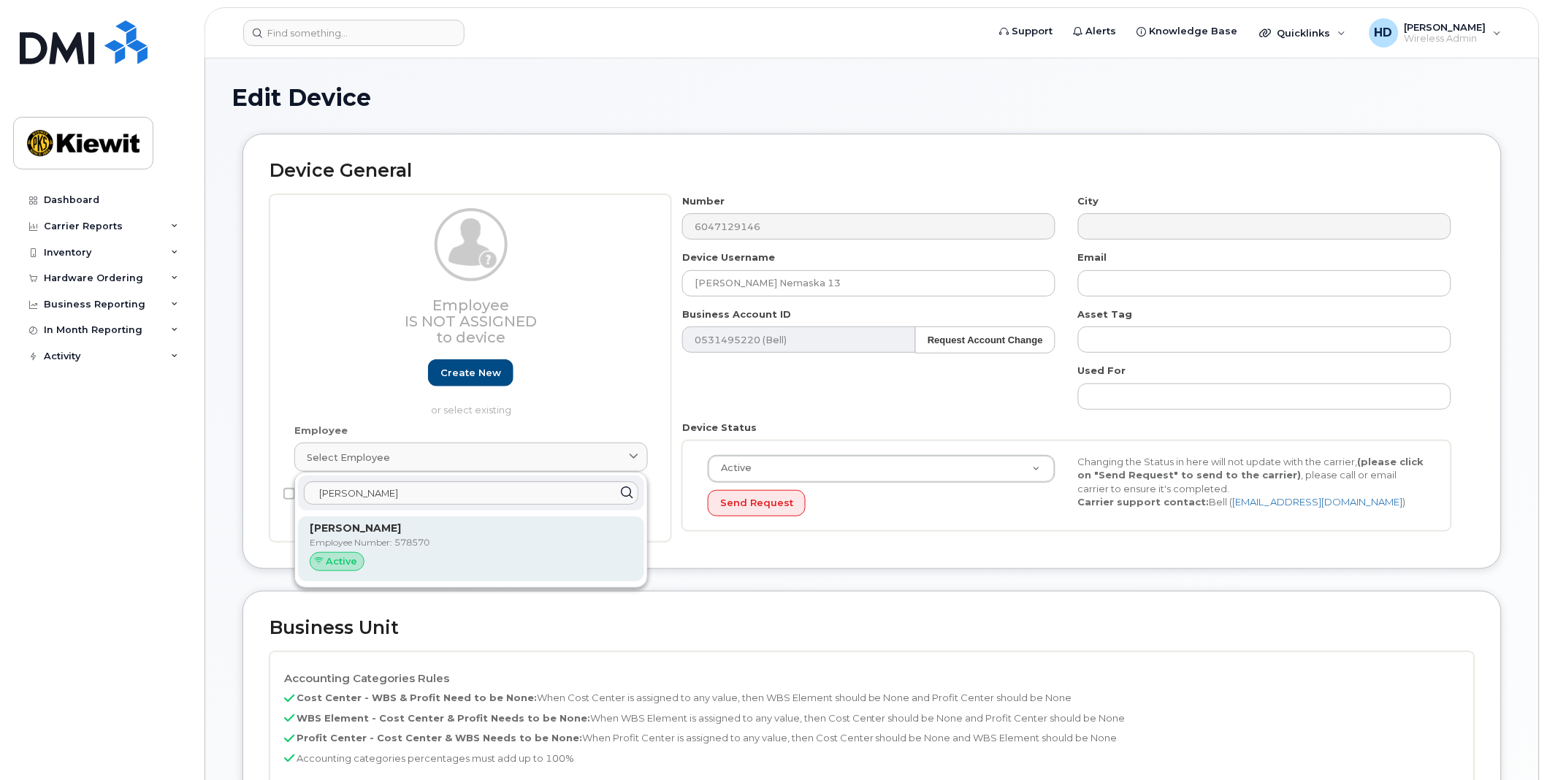
type input "[PERSON_NAME]"
click at [396, 531] on p "[PERSON_NAME]" at bounding box center [471, 528] width 323 height 15
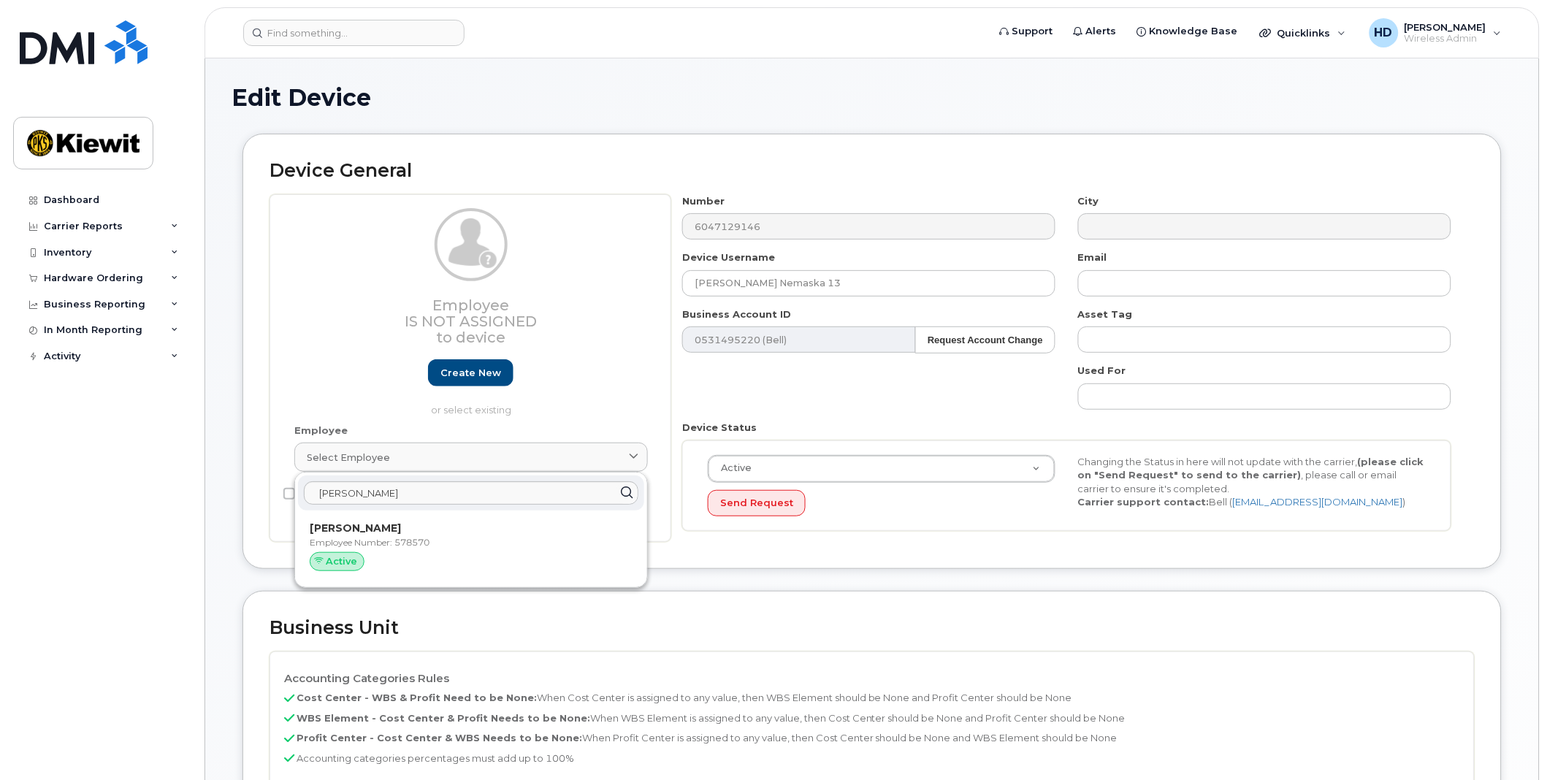
type input "578570"
type input "Benoit Jobin"
type input "benoit.jobin@ganotec.com"
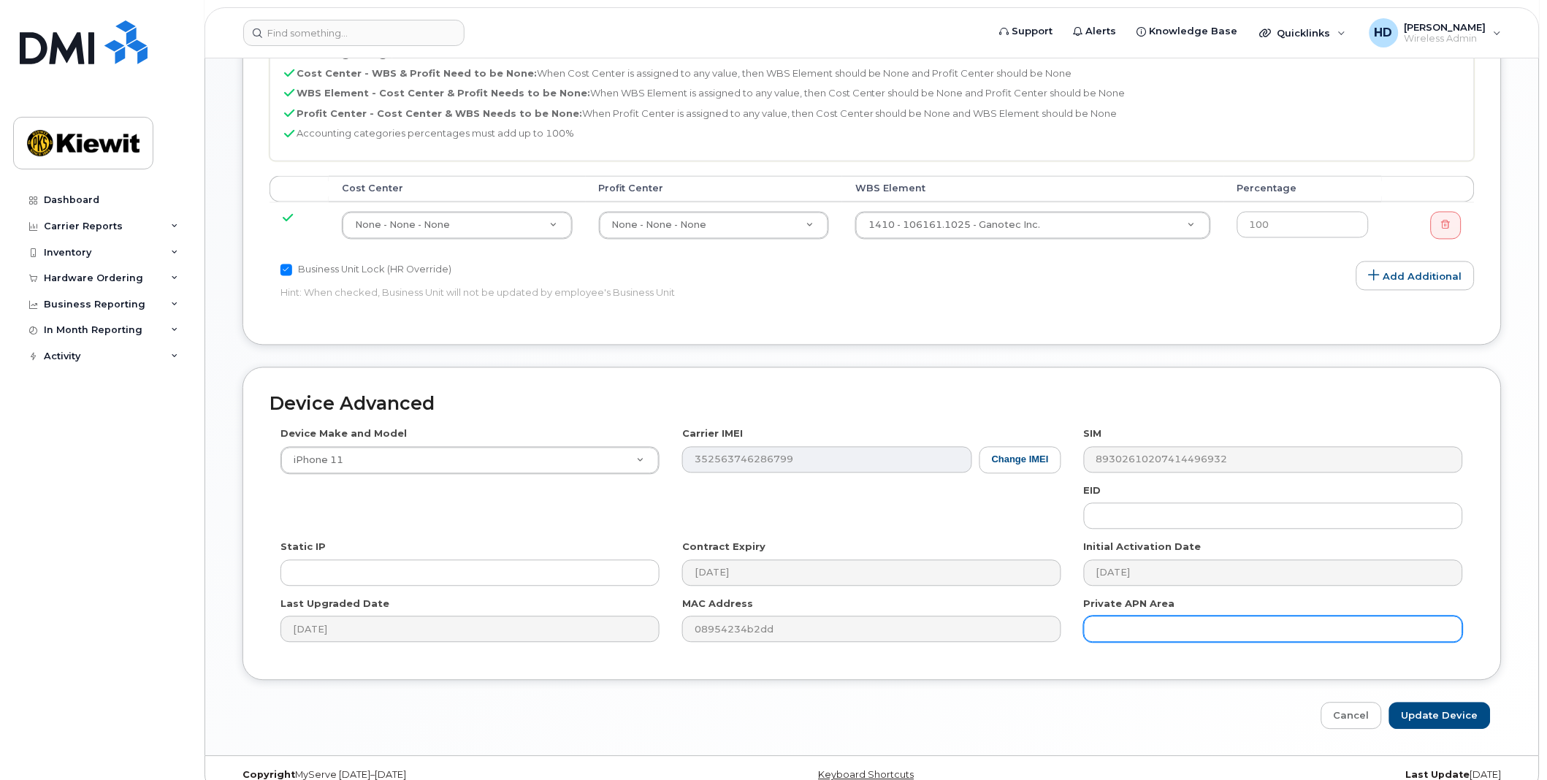
scroll to position [710, 0]
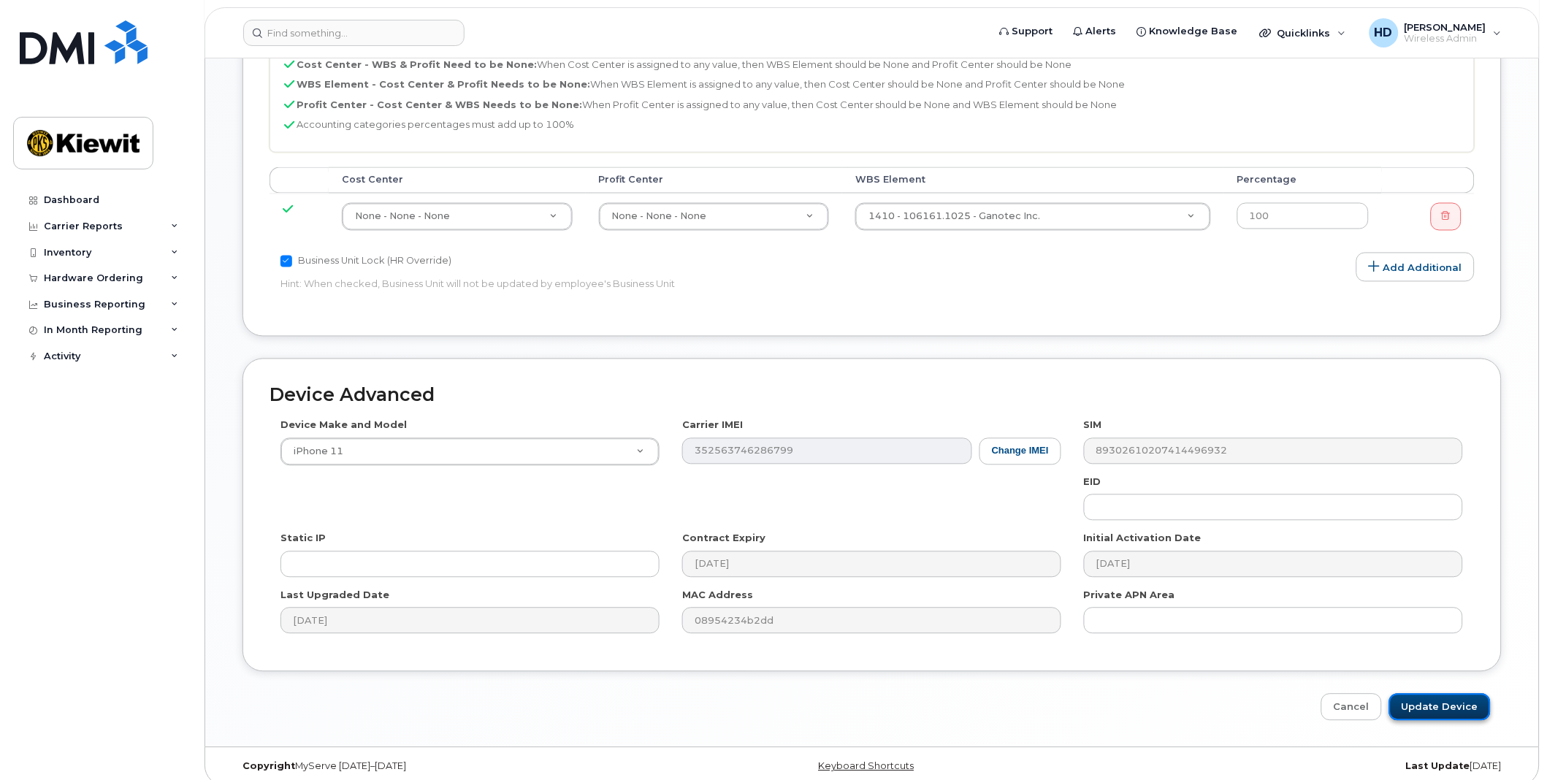
click at [1454, 694] on input "Update Device" at bounding box center [1440, 707] width 102 height 27
type input "Saving..."
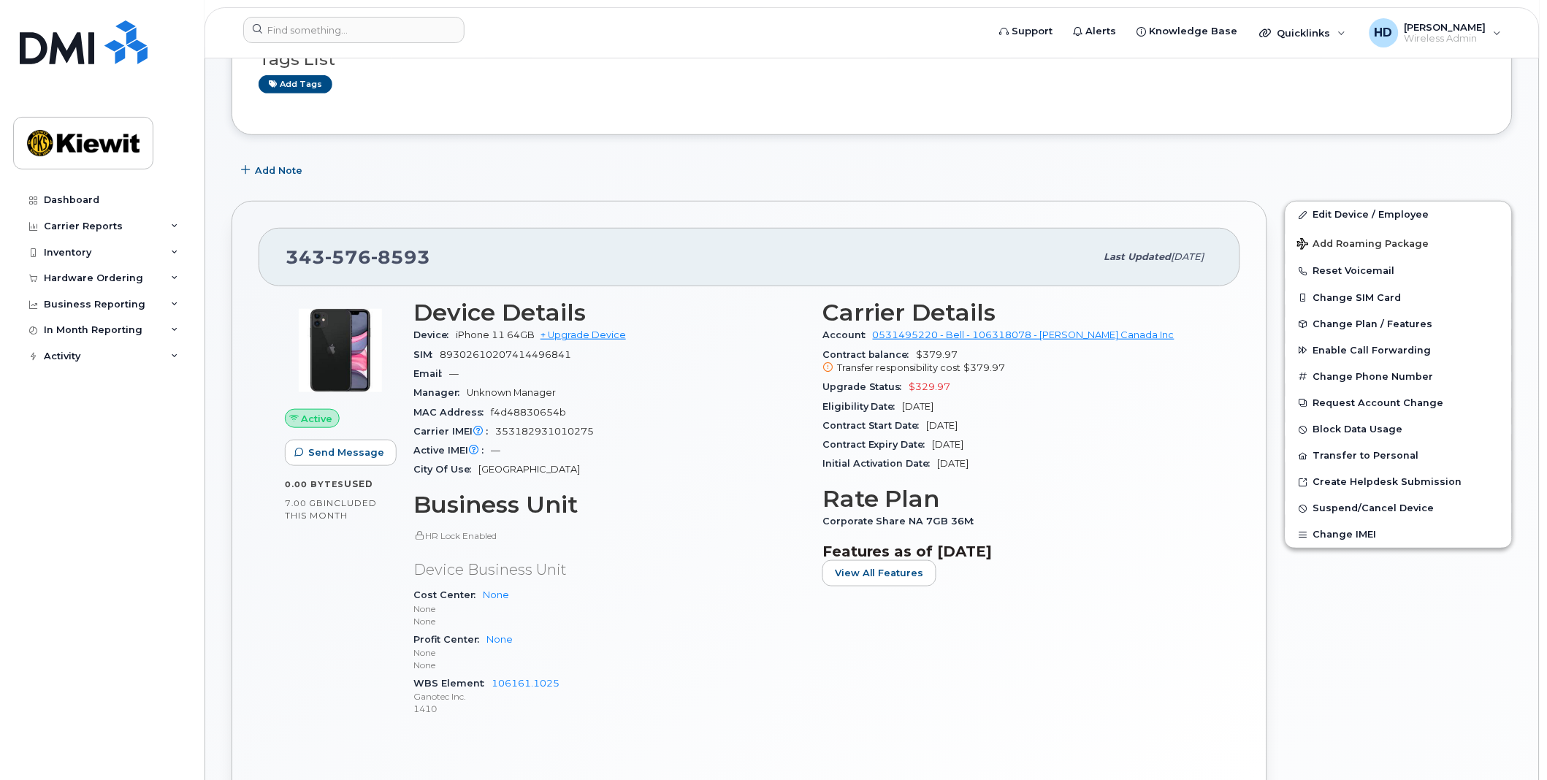
scroll to position [81, 0]
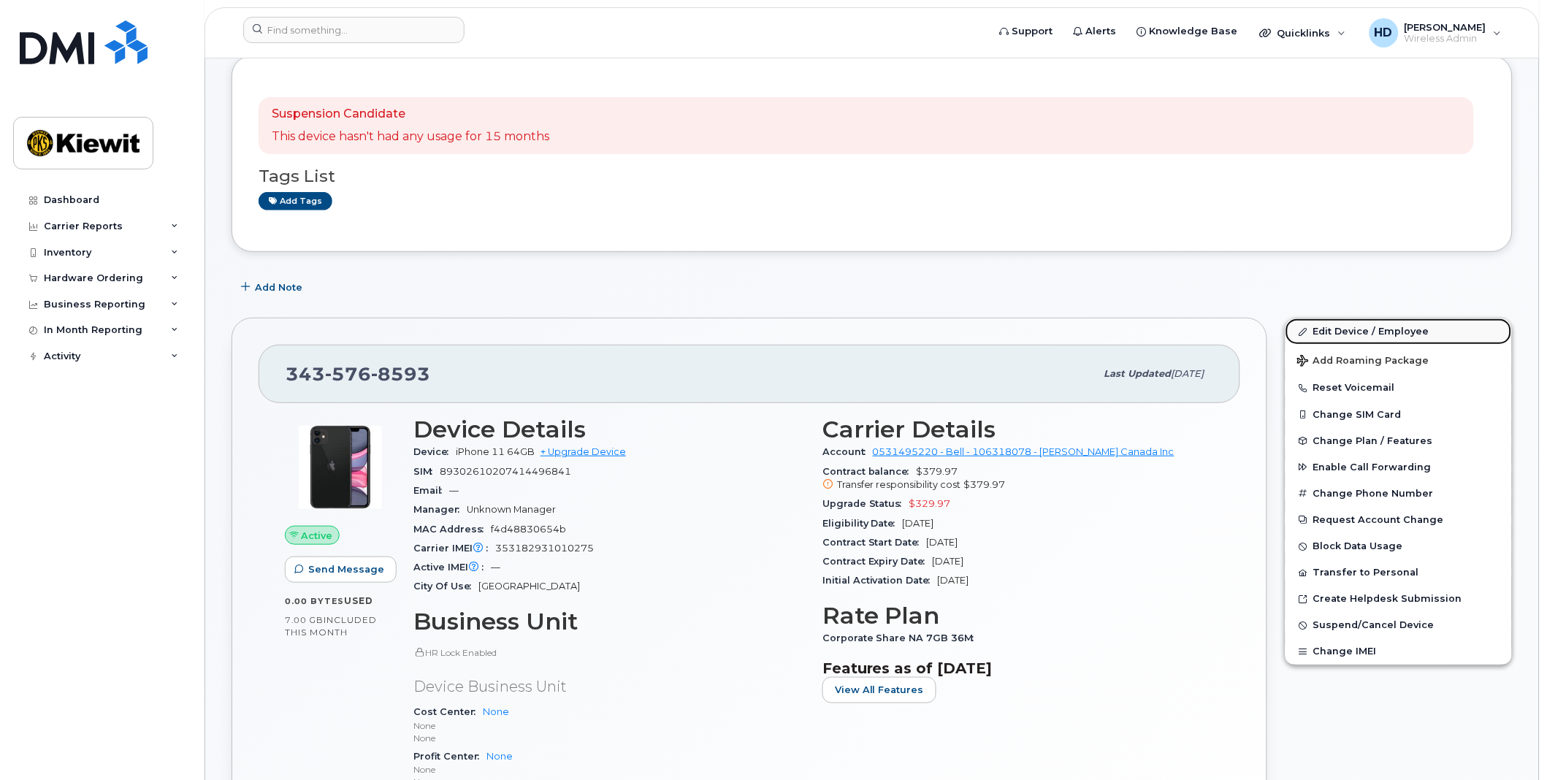
click at [1415, 331] on link "Edit Device / Employee" at bounding box center [1398, 331] width 226 height 26
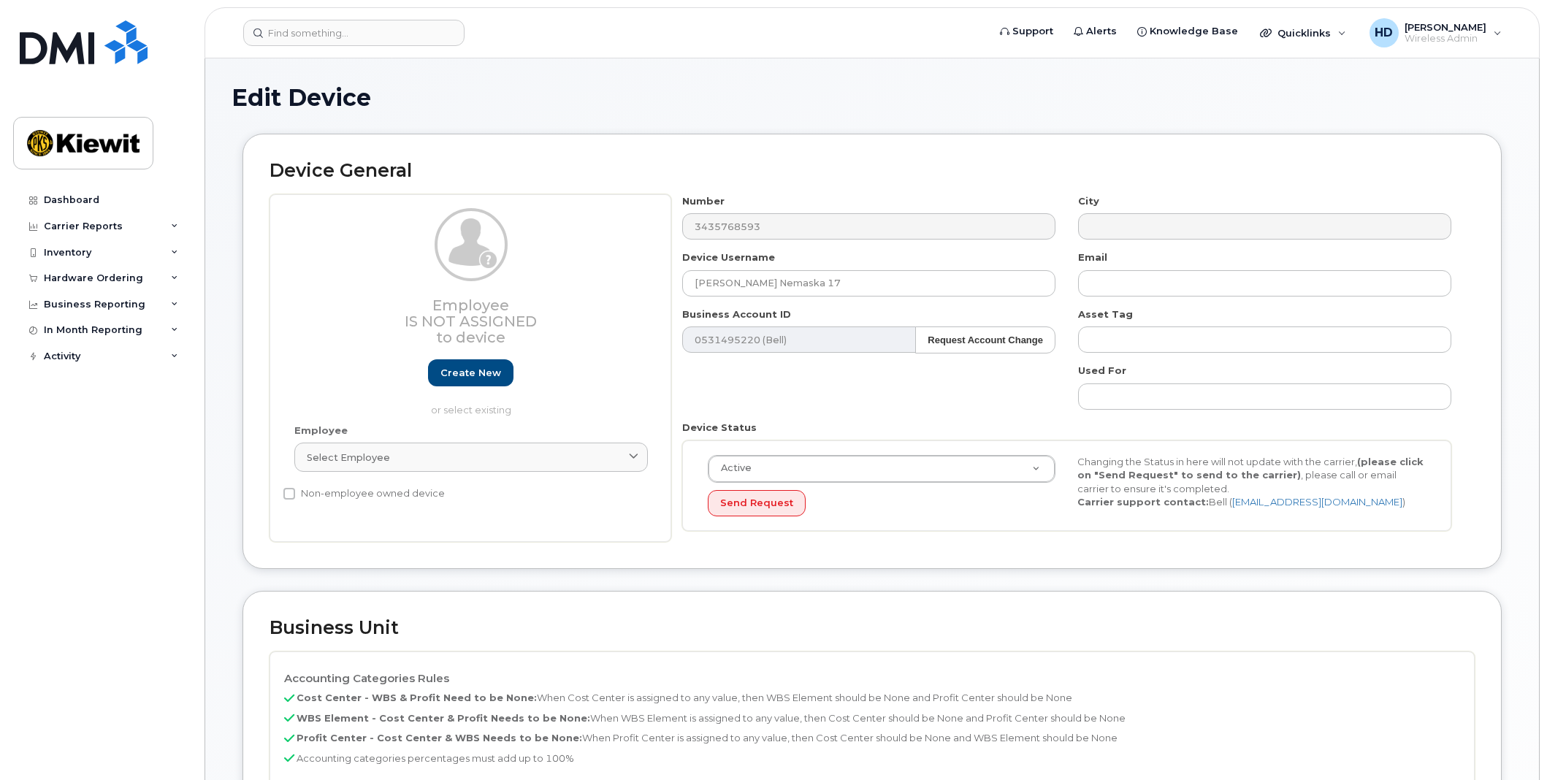
select select "14059"
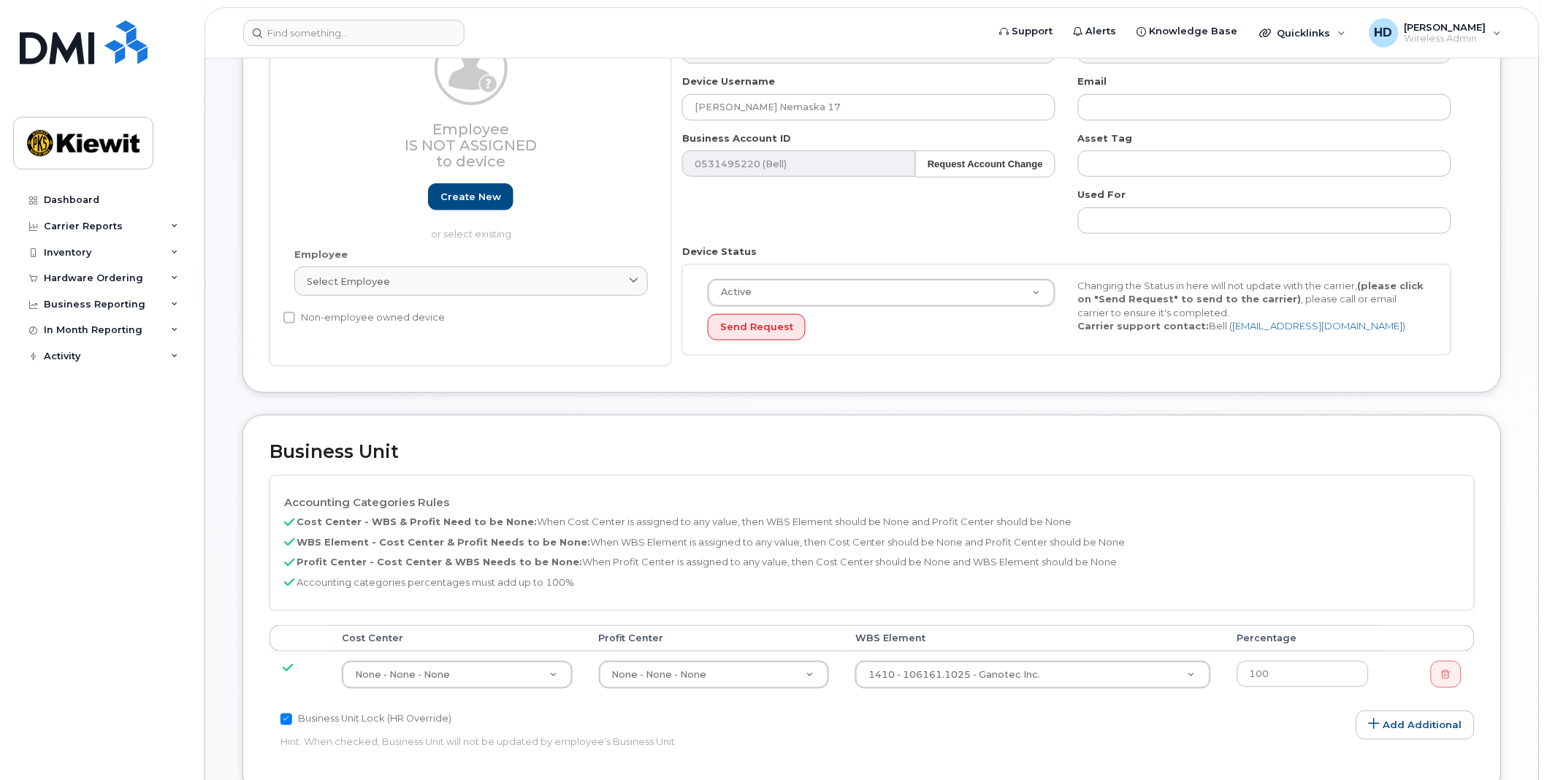
scroll to position [243, 0]
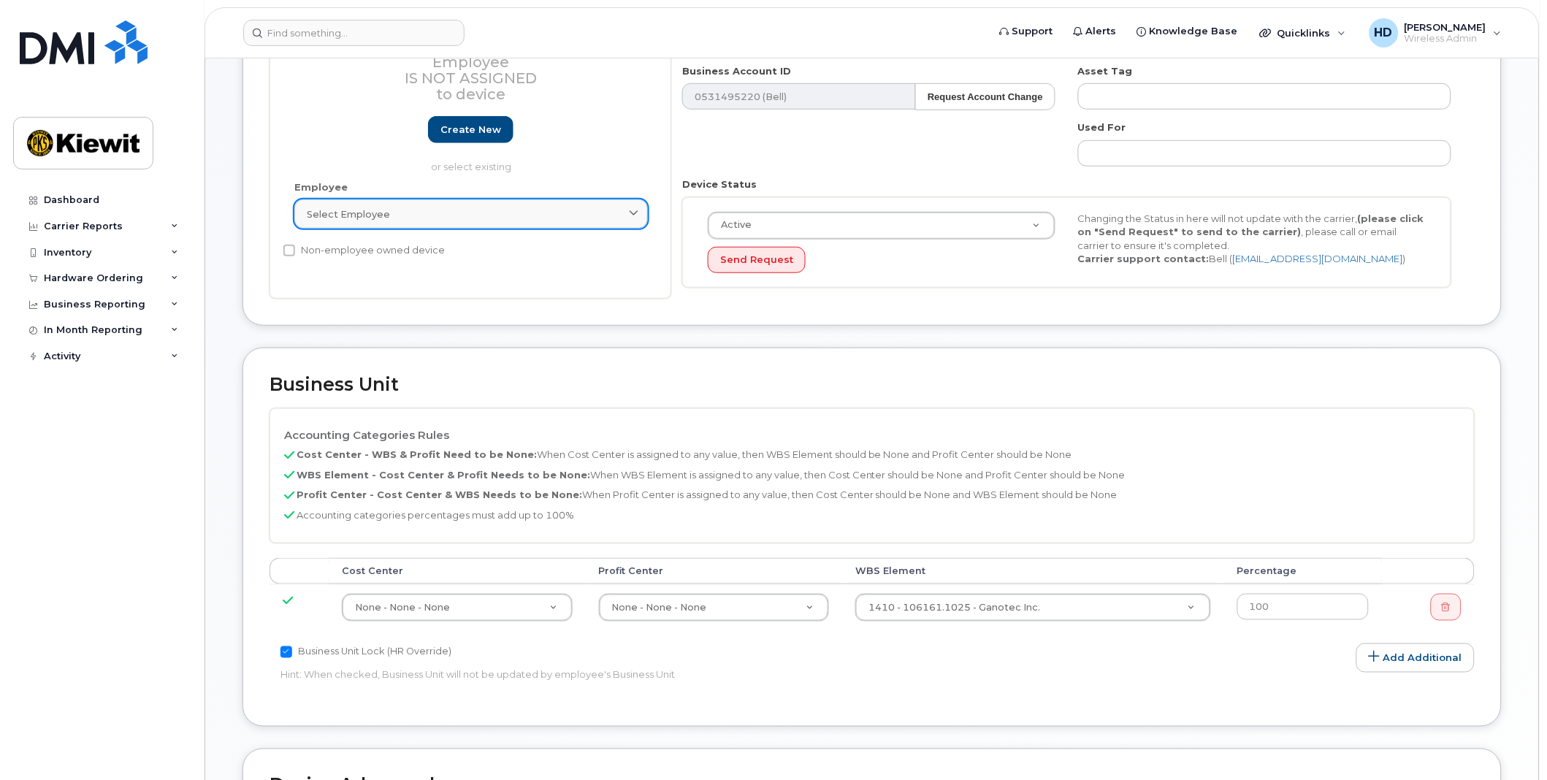
click at [359, 206] on link "Select employee" at bounding box center [470, 213] width 353 height 29
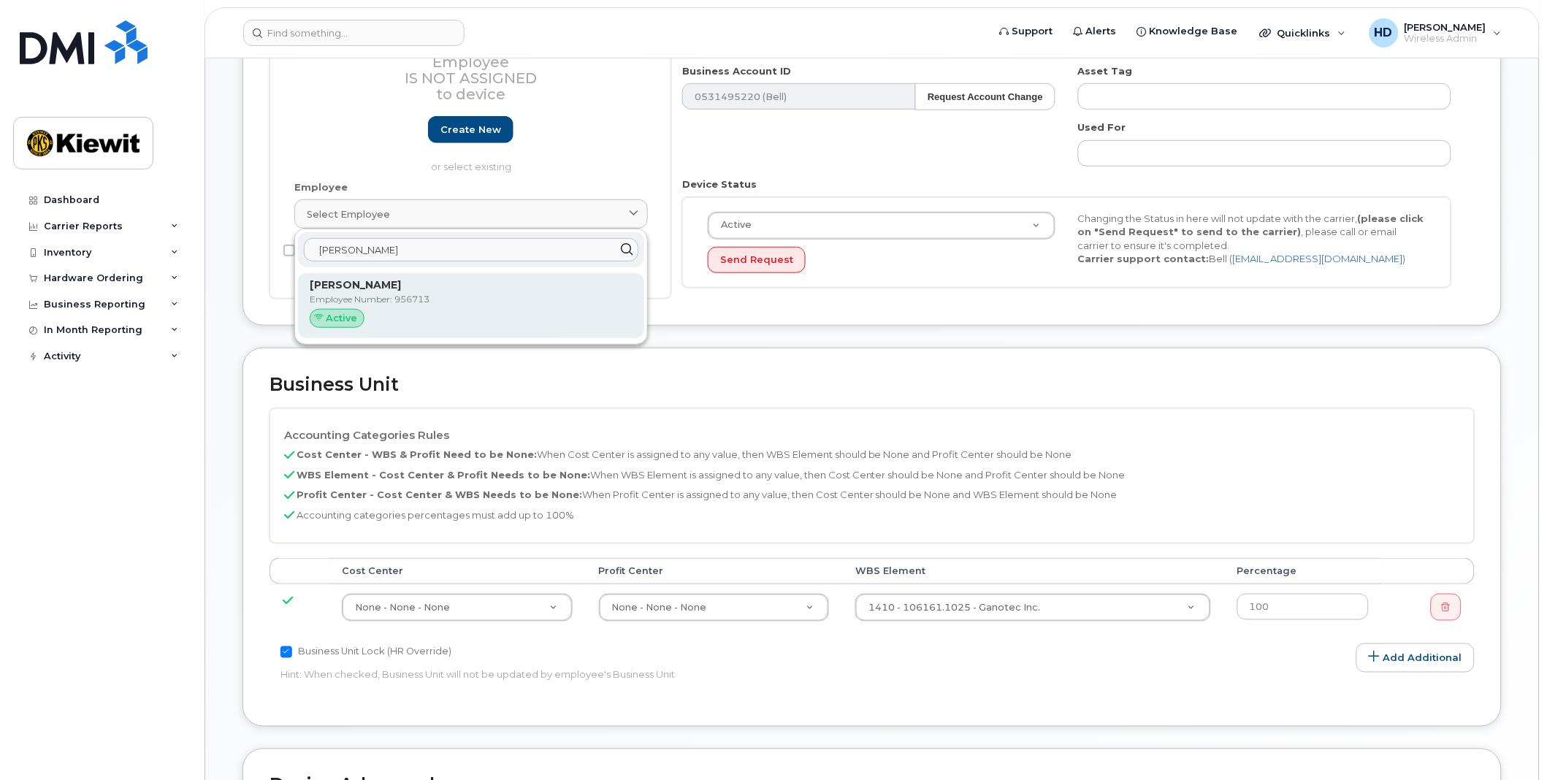
type input "[PERSON_NAME]"
click at [441, 297] on p "Employee Number: 956713" at bounding box center [471, 299] width 323 height 13
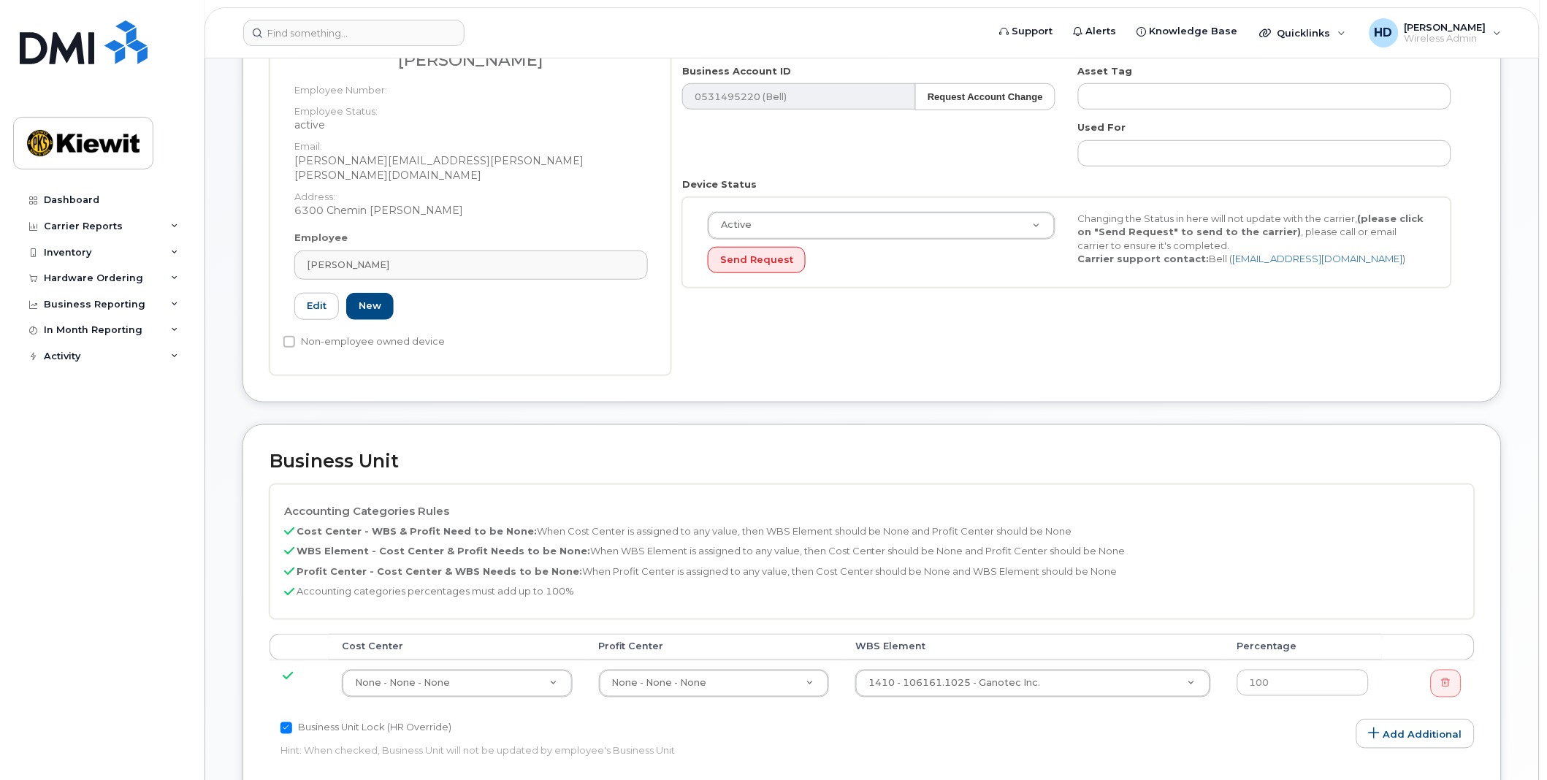
type input "956713"
type input "[PERSON_NAME]"
type input "[PERSON_NAME][EMAIL_ADDRESS][PERSON_NAME][PERSON_NAME][DOMAIN_NAME]"
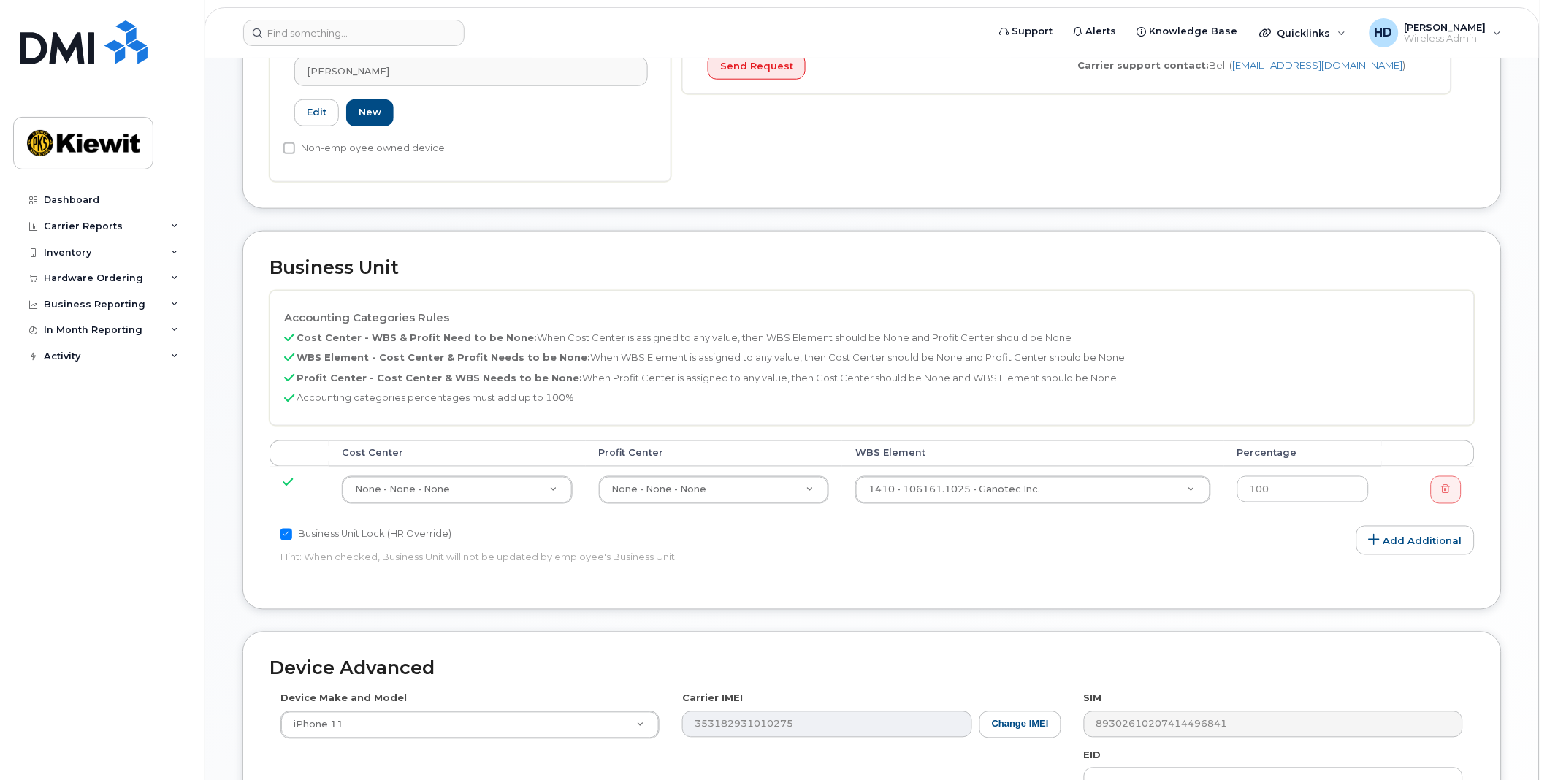
scroll to position [440, 0]
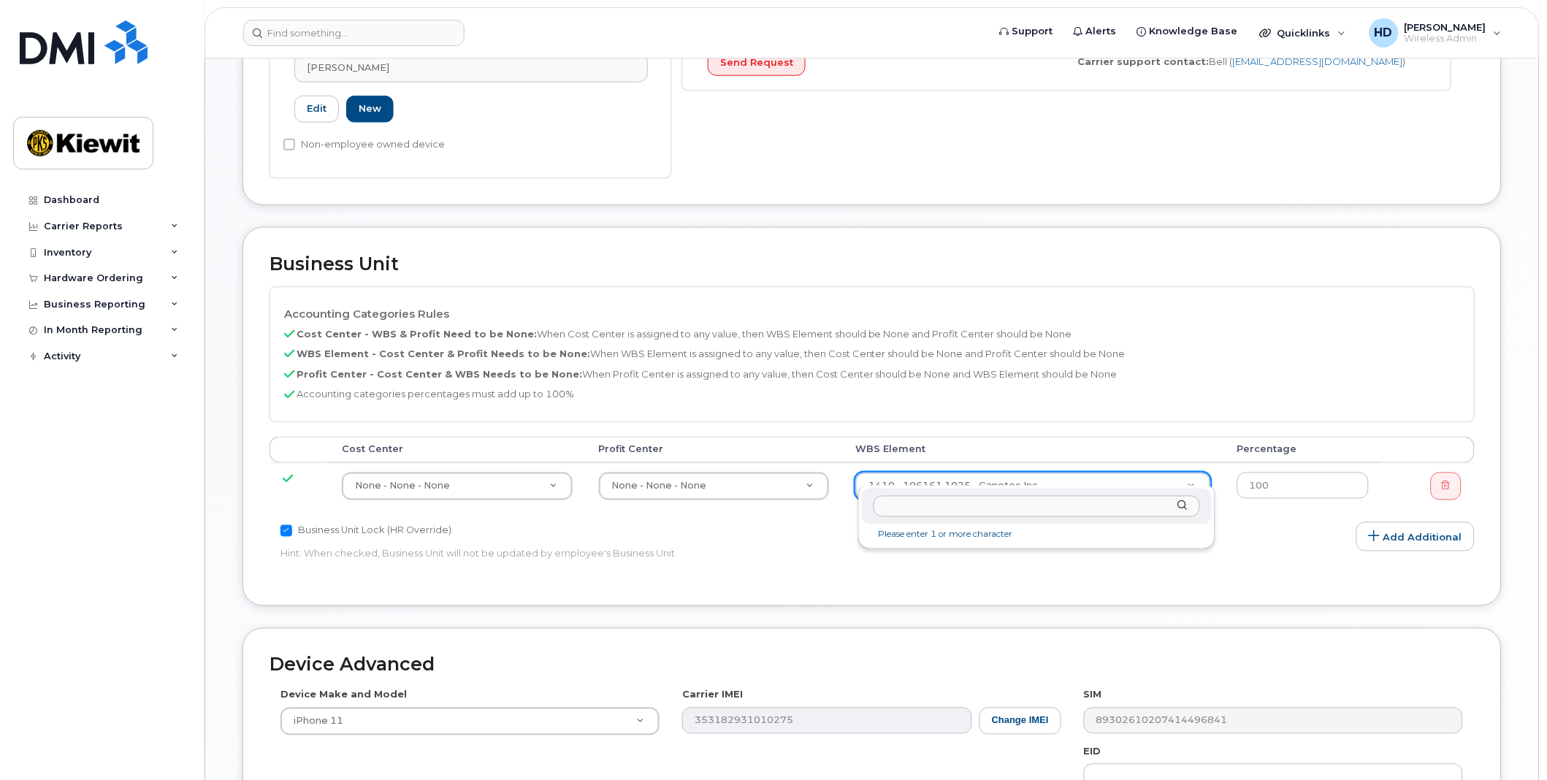
paste input "106432.1024-(C)ALL- IN IT,telephone, internet, cell"
type input "106432.1024"
type input "35591570"
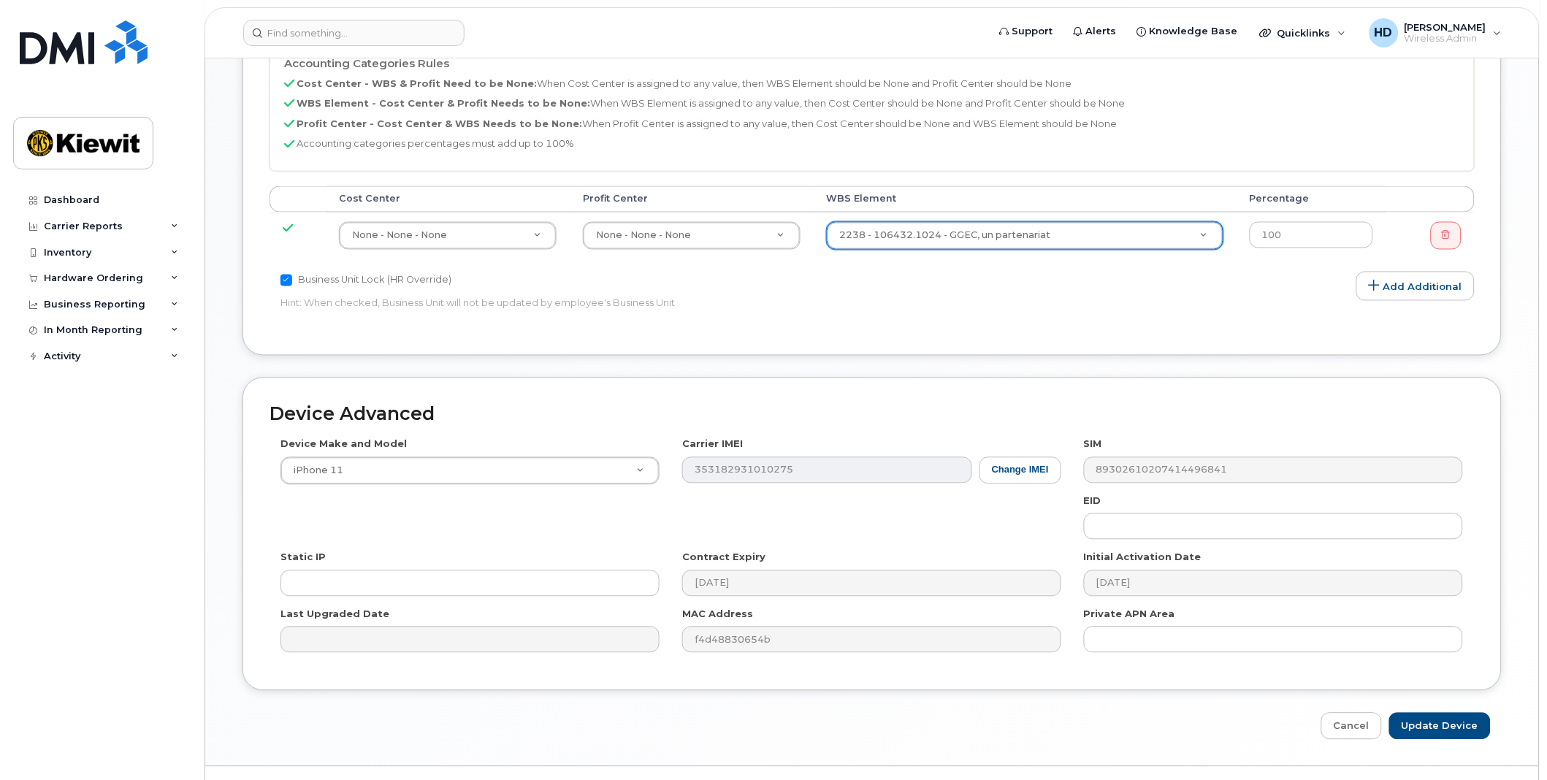
scroll to position [710, 0]
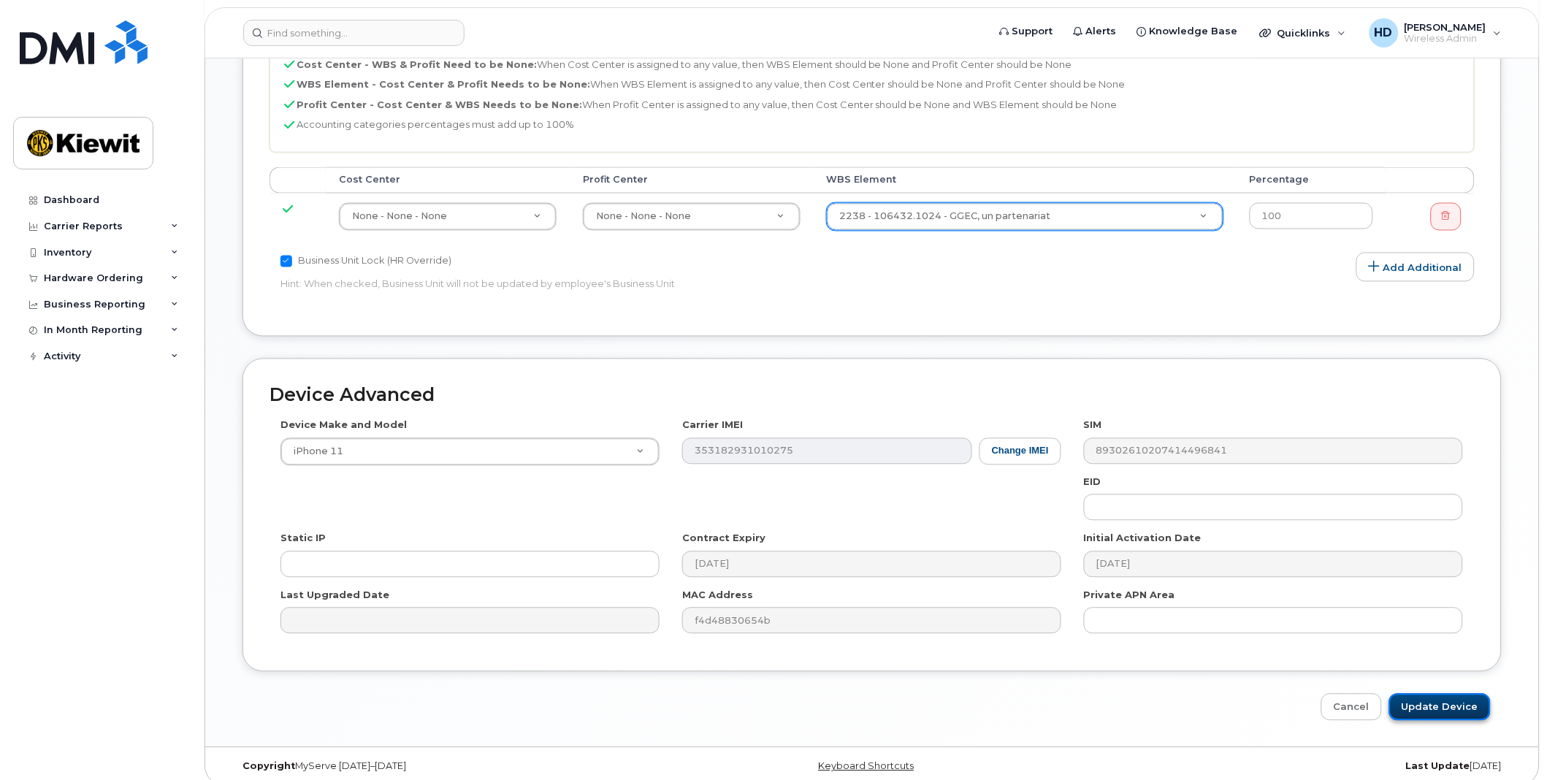
click at [1463, 694] on input "Update Device" at bounding box center [1440, 707] width 102 height 27
type input "Saving..."
